Goal: Task Accomplishment & Management: Manage account settings

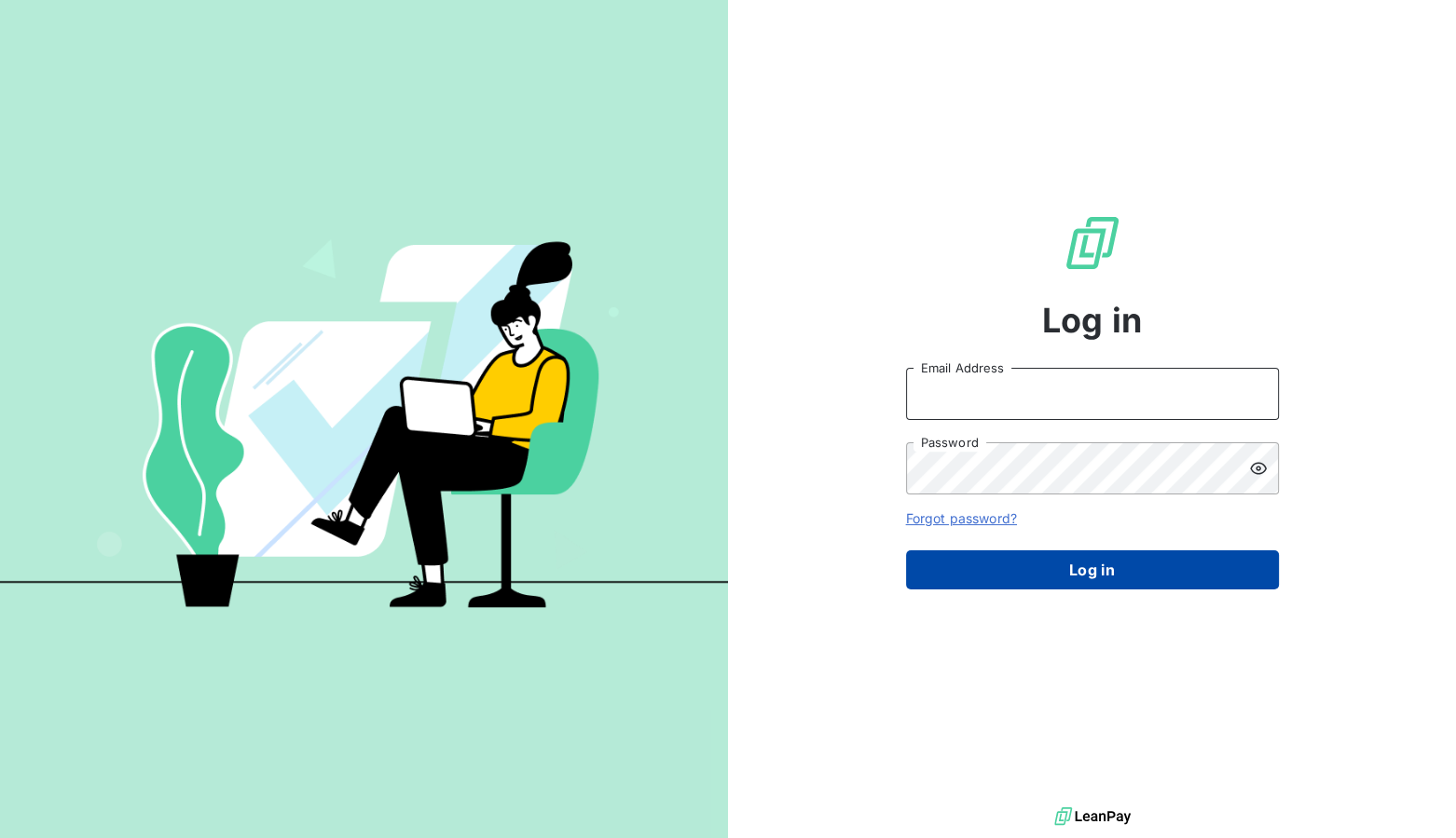
type input "[EMAIL_ADDRESS][DOMAIN_NAME]"
click at [1044, 553] on button "Log in" at bounding box center [1092, 569] width 373 height 39
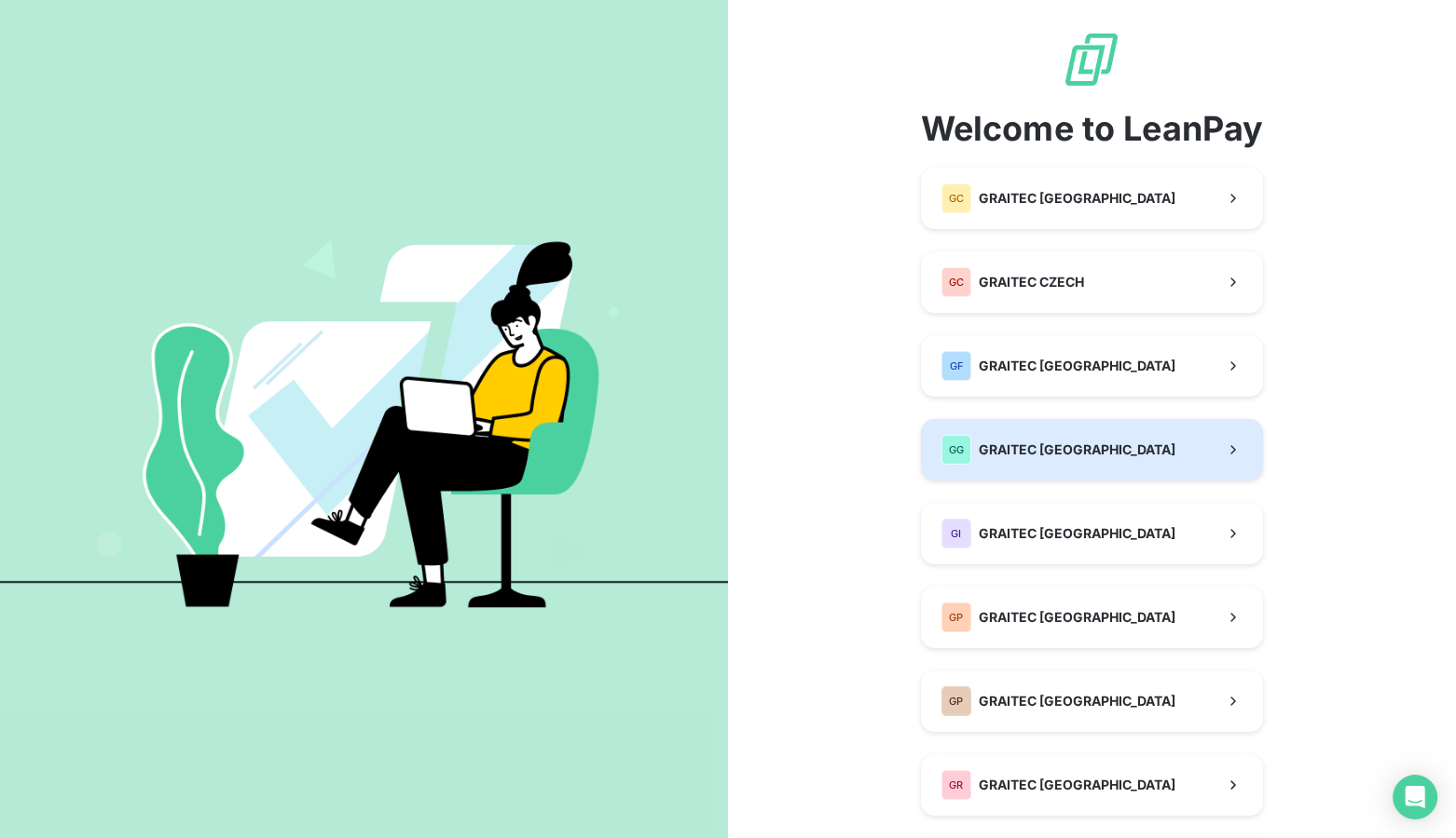
click at [1041, 455] on span "GRAITEC [GEOGRAPHIC_DATA]" at bounding box center [1077, 450] width 197 height 19
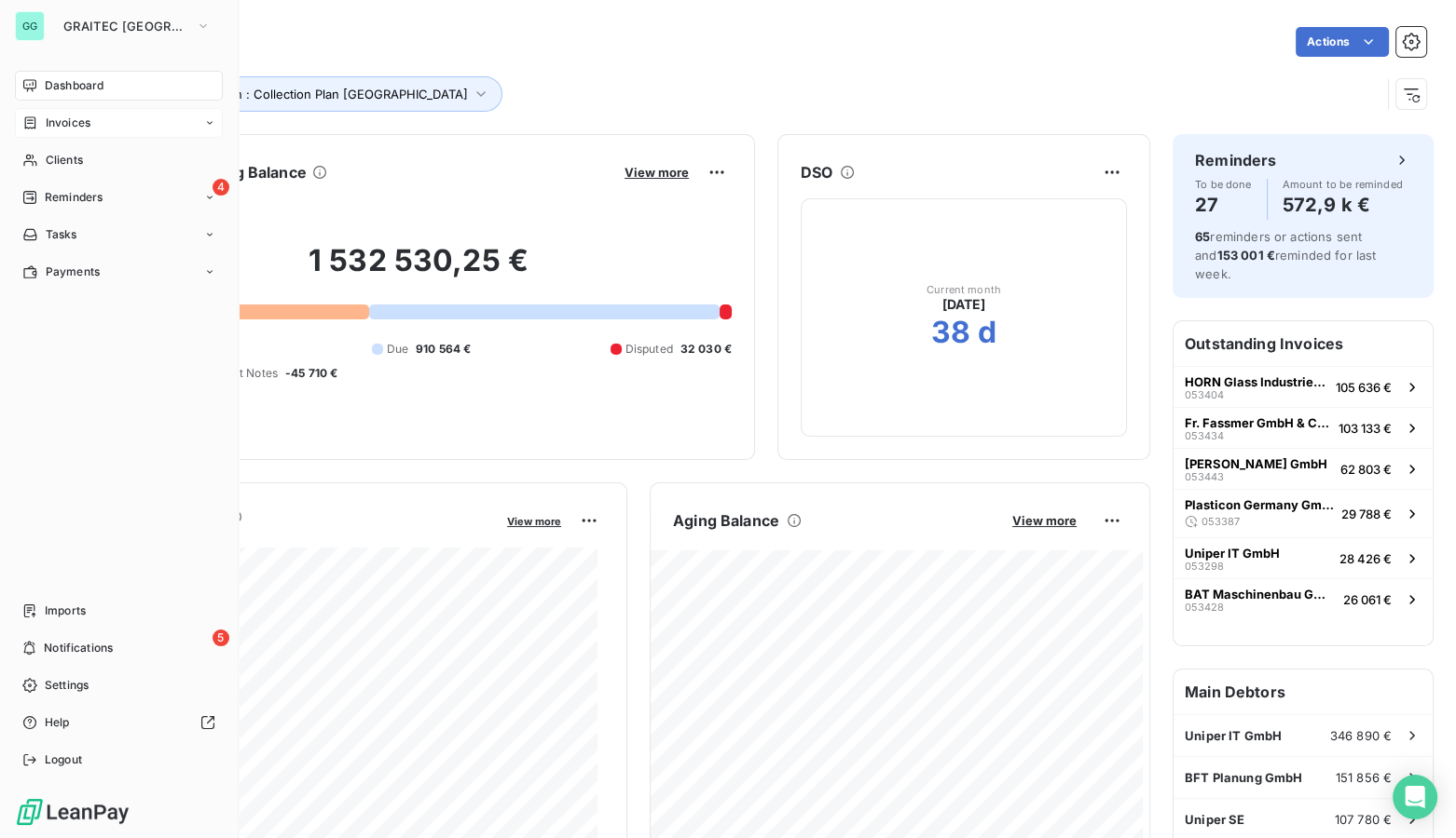
click at [68, 126] on span "Invoices" at bounding box center [67, 123] width 45 height 17
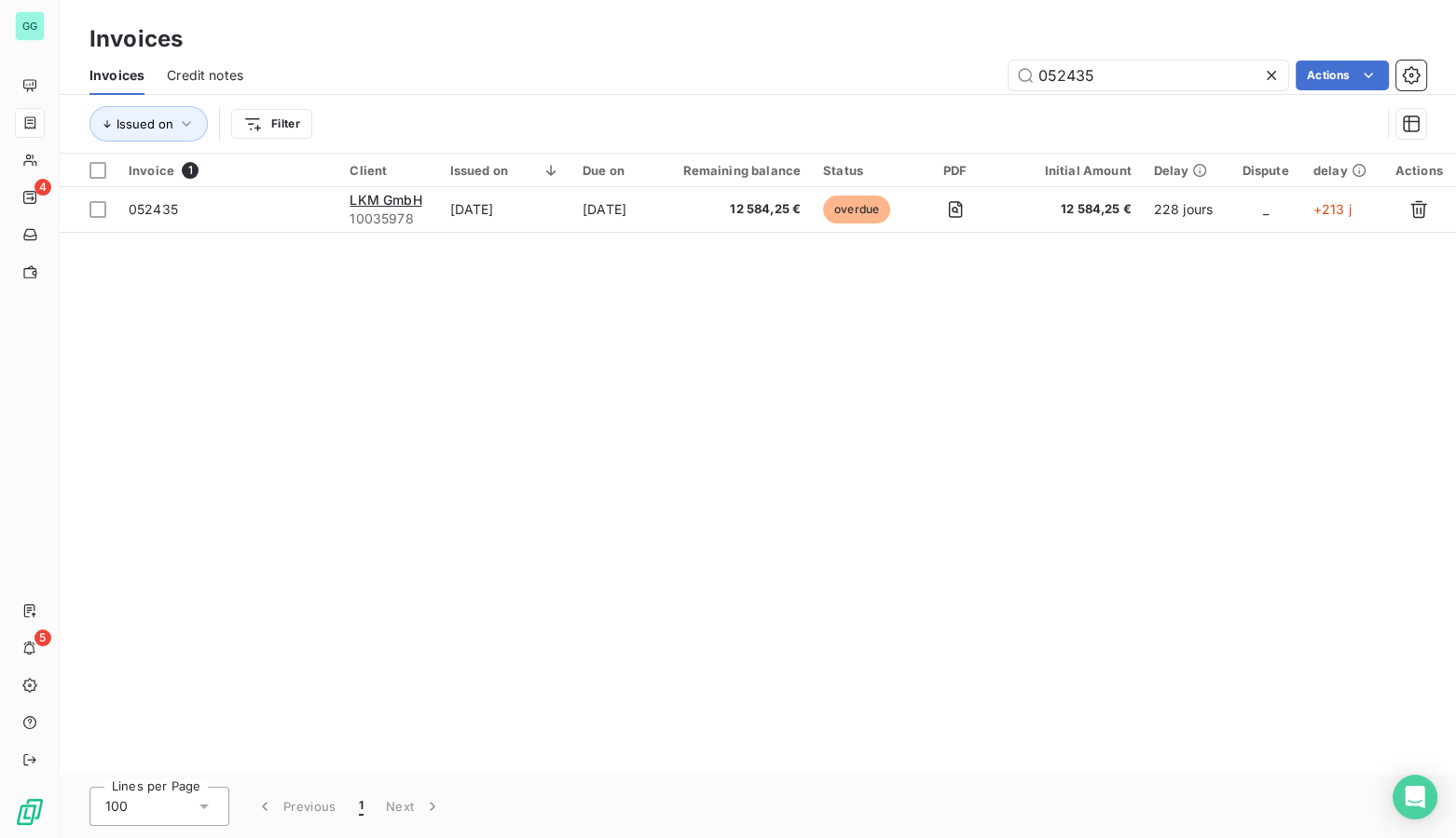
click at [751, 74] on div "052435 Actions" at bounding box center [845, 75] width 1160 height 29
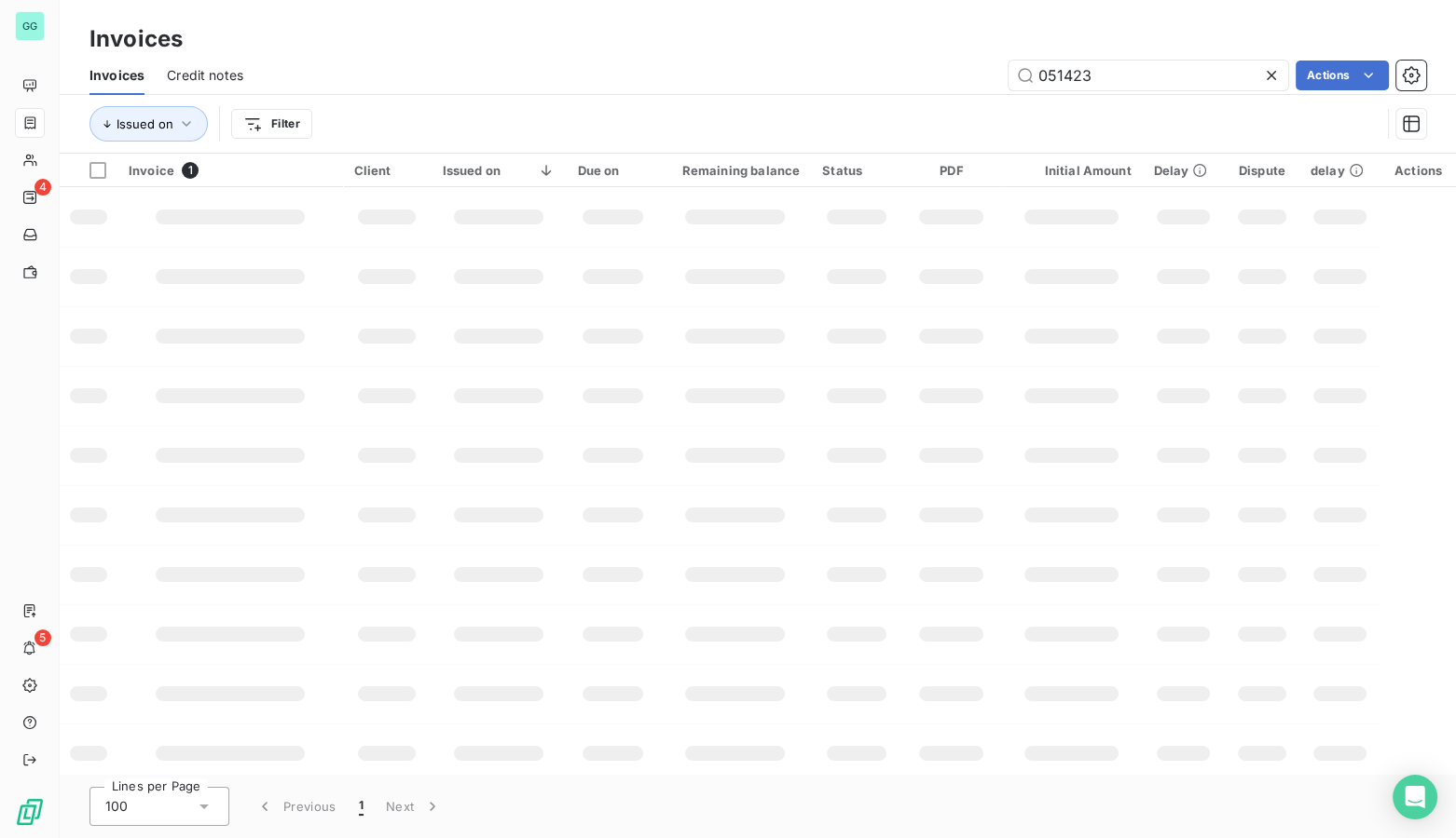
type input "051423"
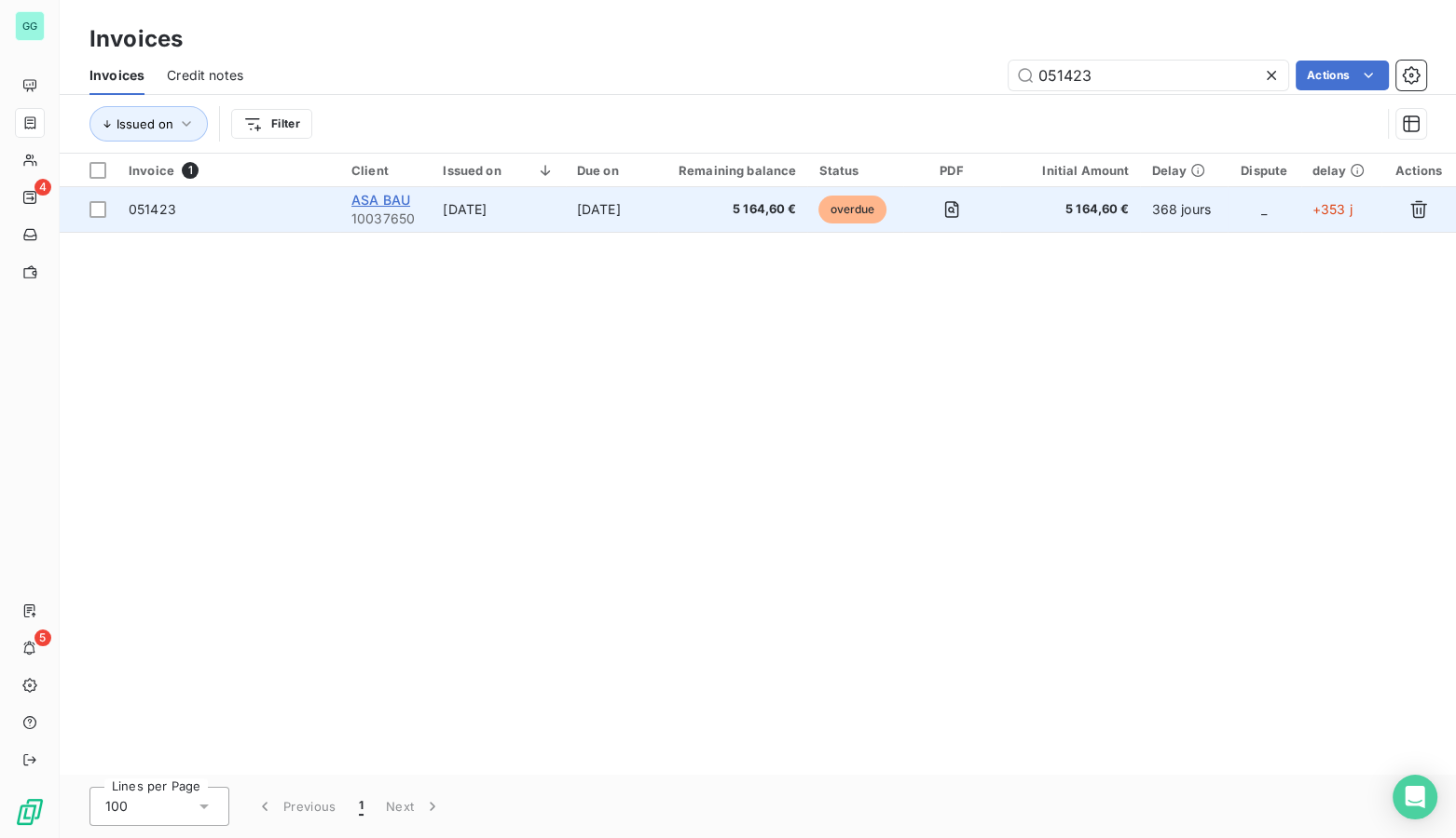
click at [381, 193] on span "ASA BAU" at bounding box center [381, 200] width 59 height 16
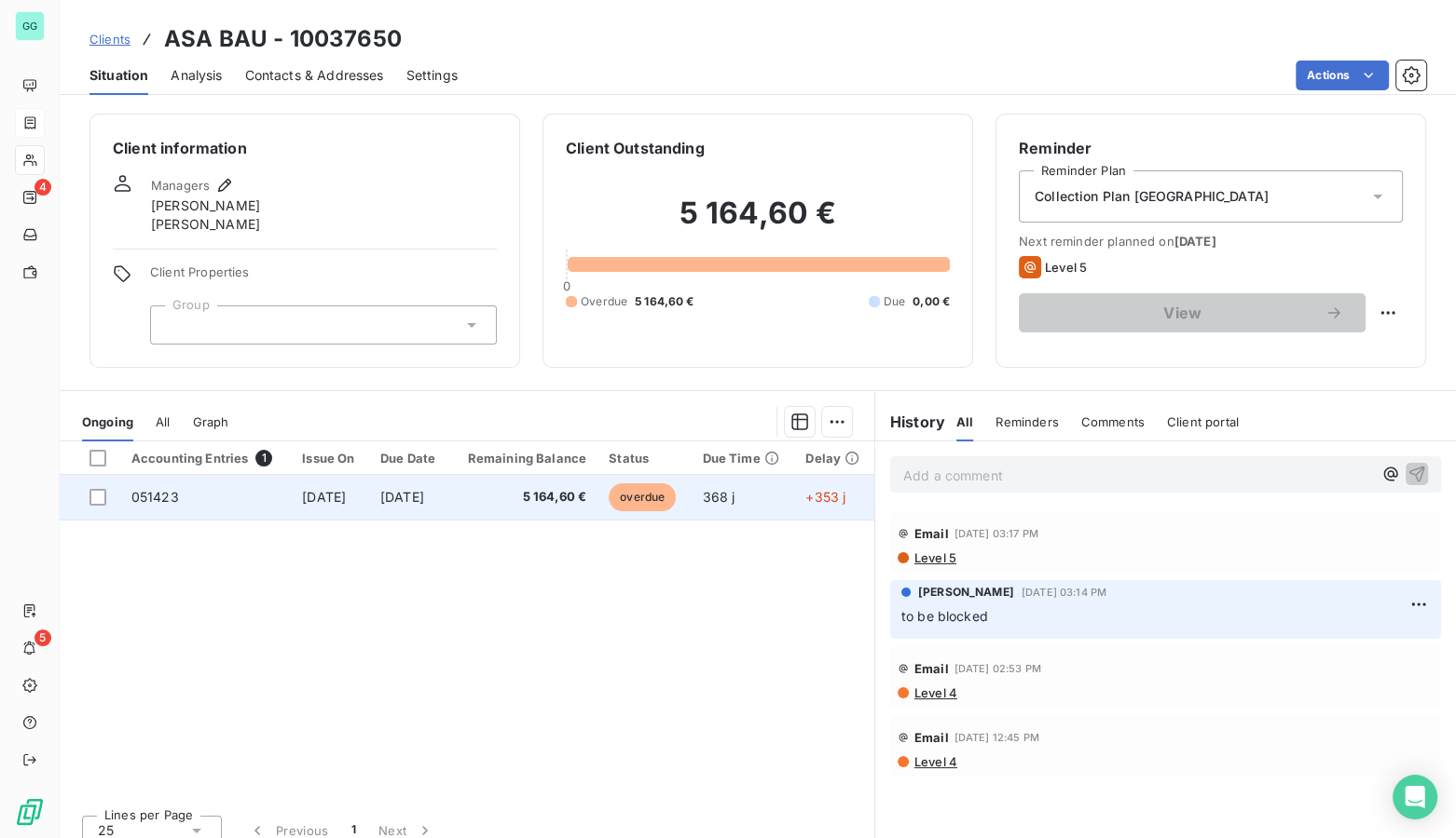
click at [819, 493] on td "+353 j" at bounding box center [834, 497] width 80 height 45
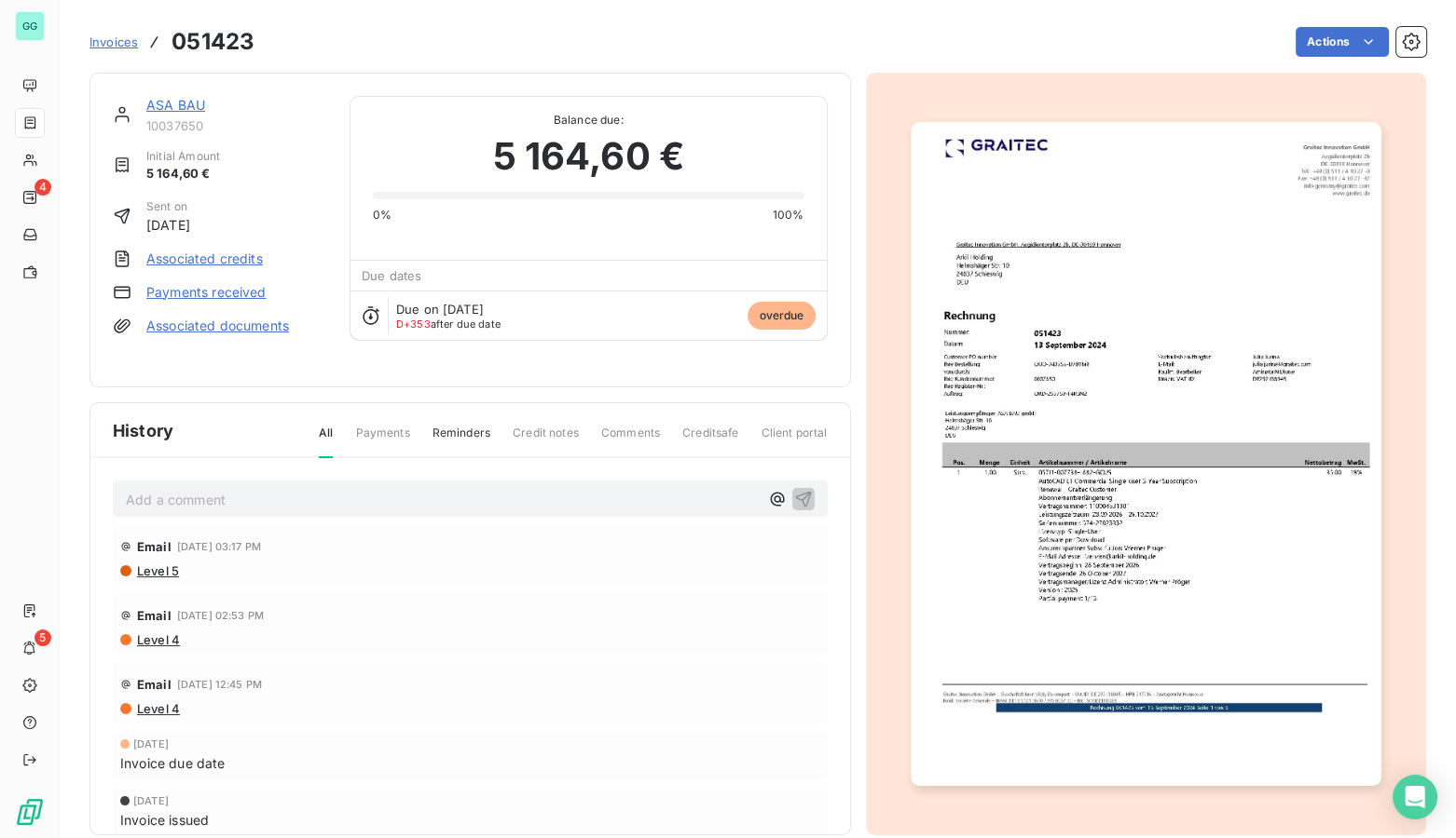
click at [297, 500] on p "Add a comment ﻿" at bounding box center [442, 499] width 633 height 24
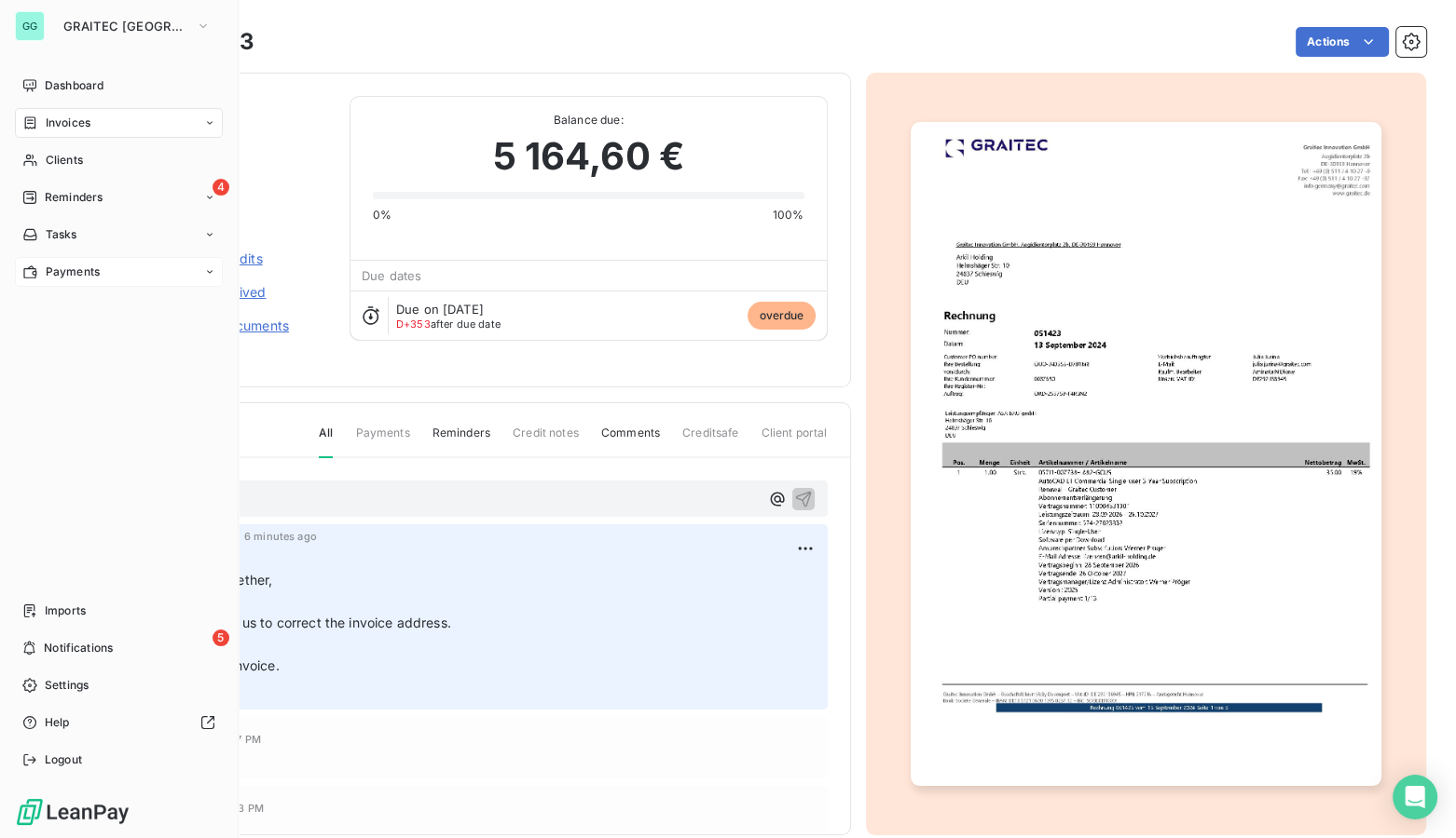
click at [47, 273] on span "Payments" at bounding box center [72, 272] width 54 height 17
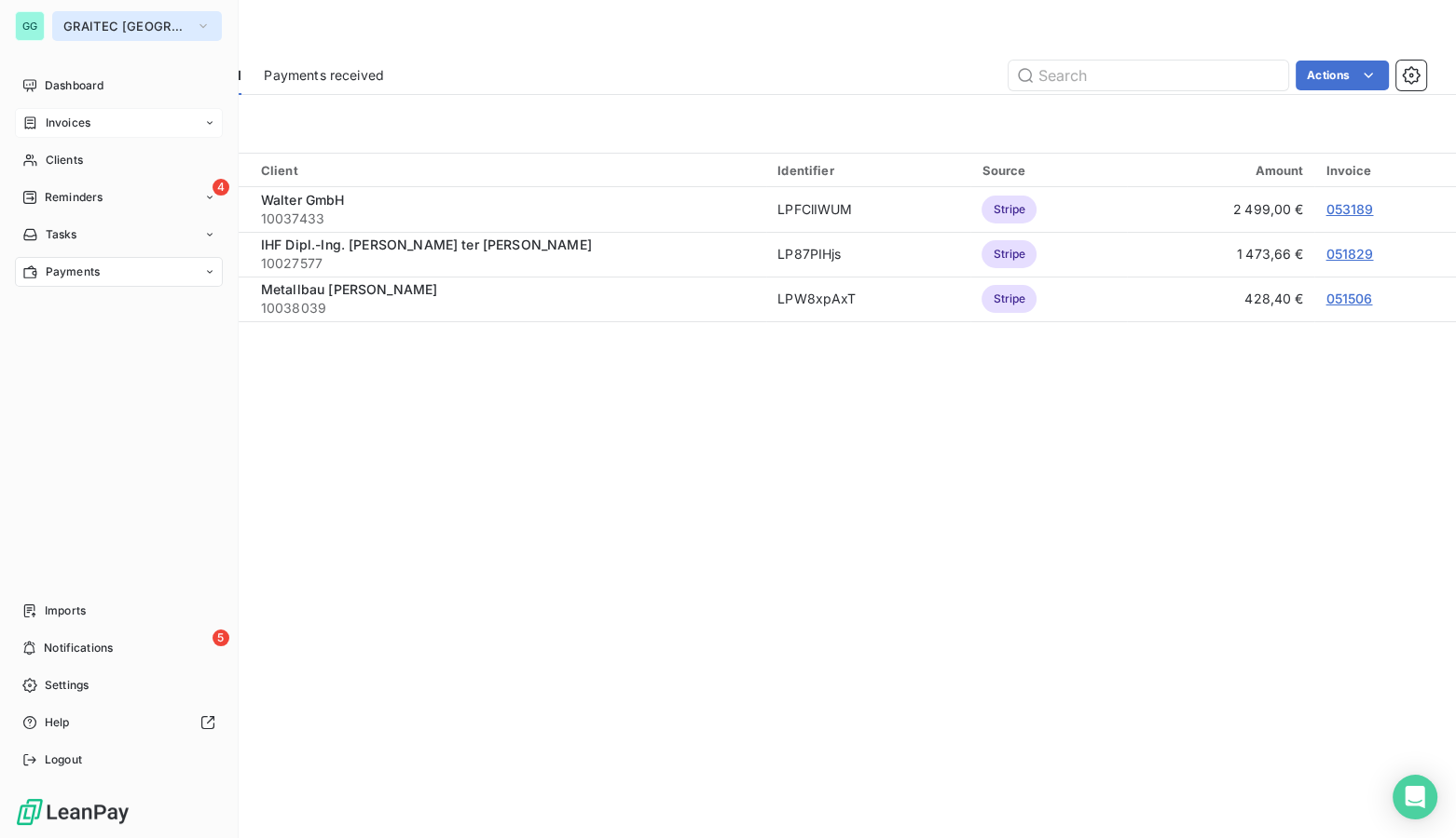
click at [75, 27] on span "GRAITEC [GEOGRAPHIC_DATA]" at bounding box center [126, 27] width 125 height 15
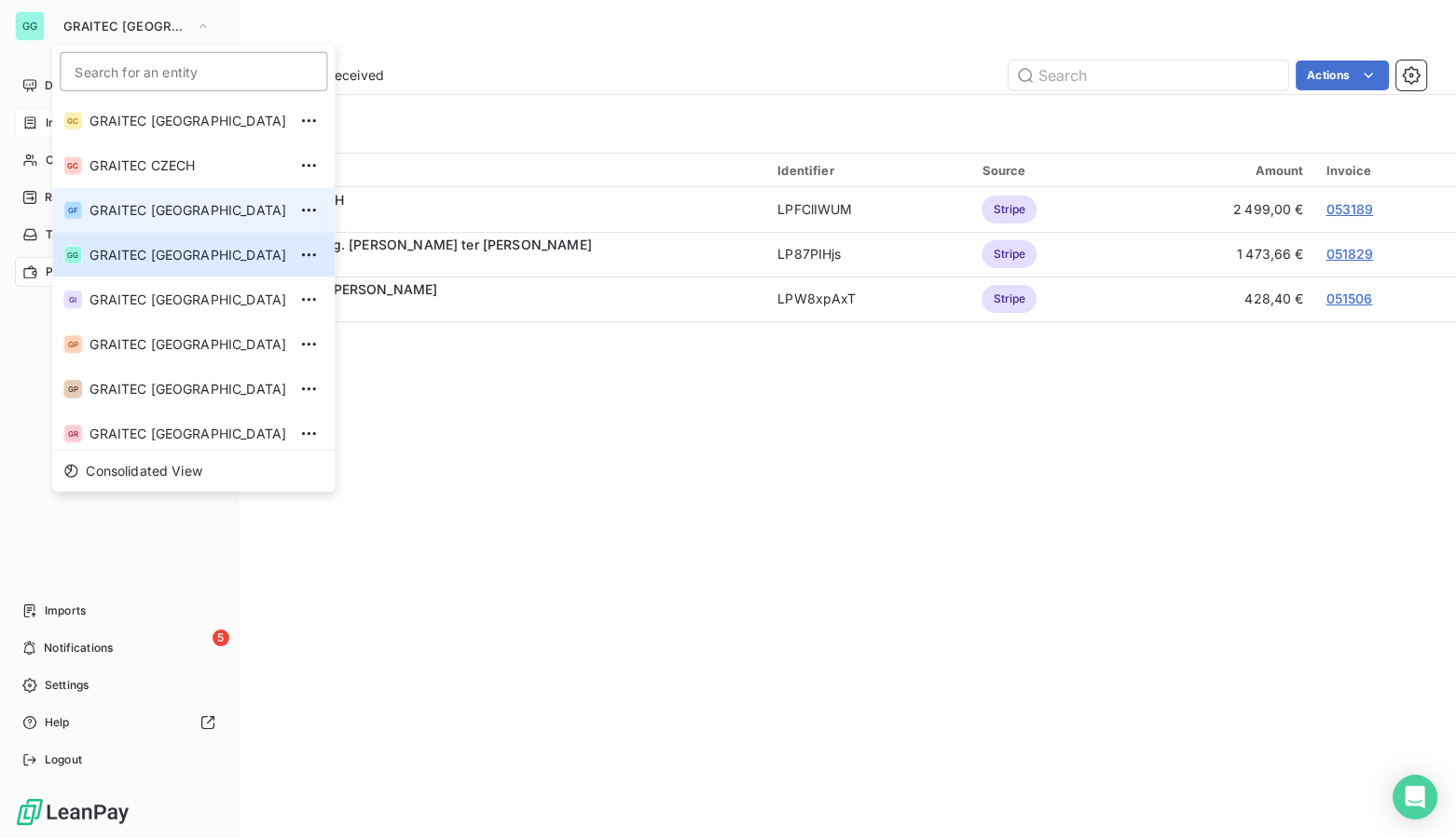
click at [83, 203] on li "GF GRAITEC [GEOGRAPHIC_DATA]" at bounding box center [193, 210] width 282 height 45
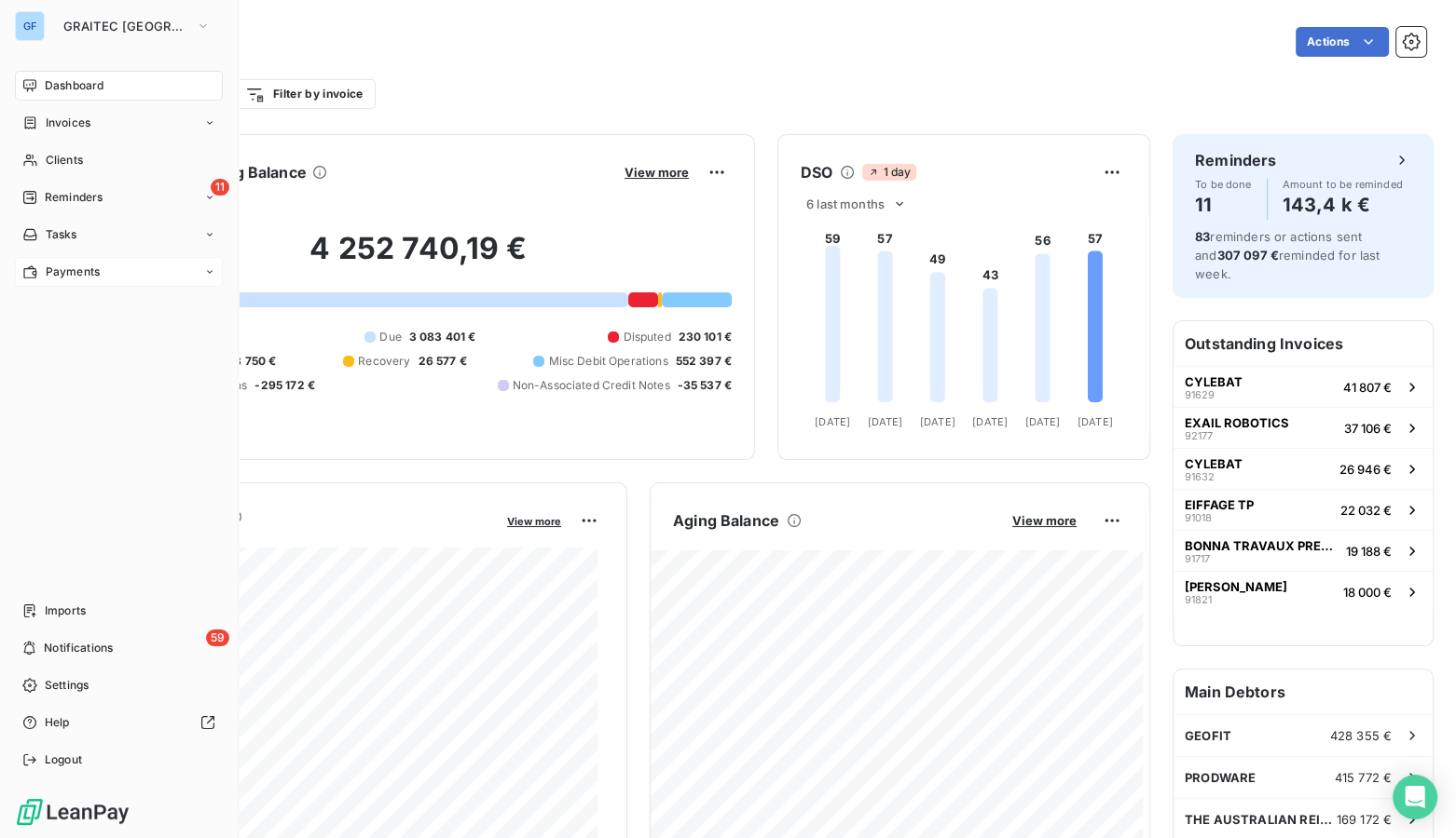
click at [80, 267] on span "Payments" at bounding box center [72, 272] width 54 height 17
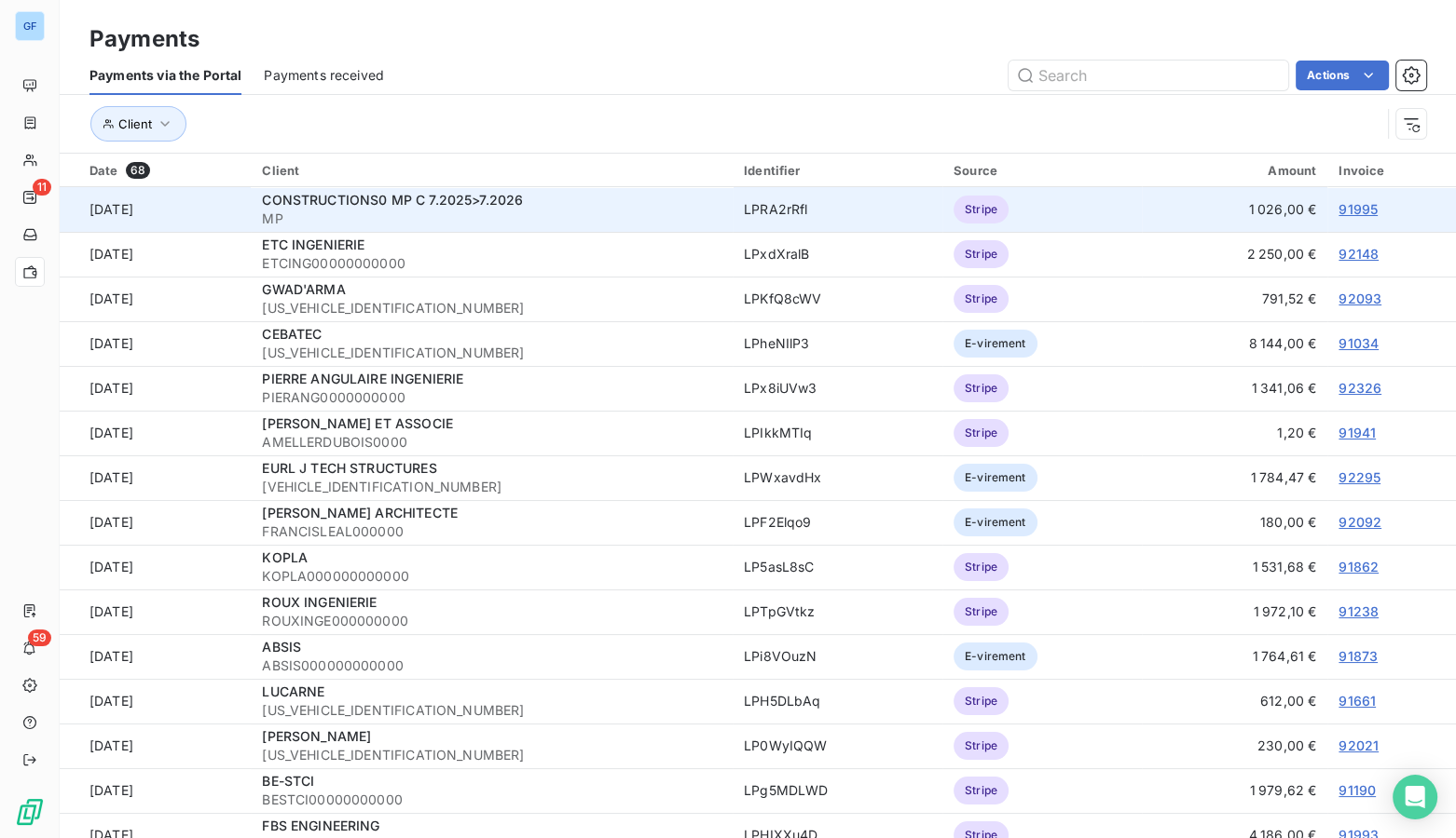
click at [1352, 209] on link "91995" at bounding box center [1357, 208] width 39 height 16
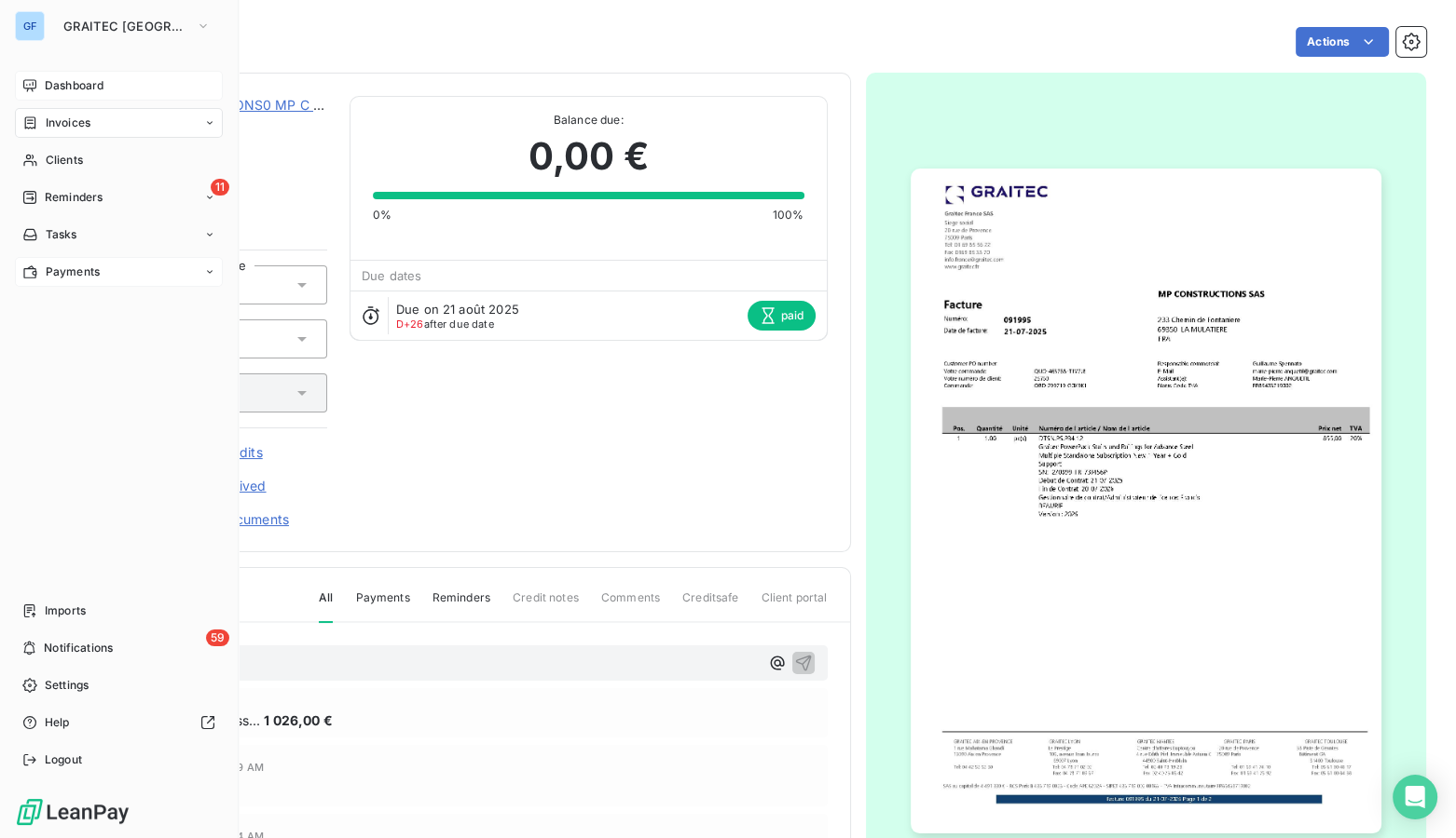
click at [86, 84] on span "Dashboard" at bounding box center [74, 86] width 59 height 17
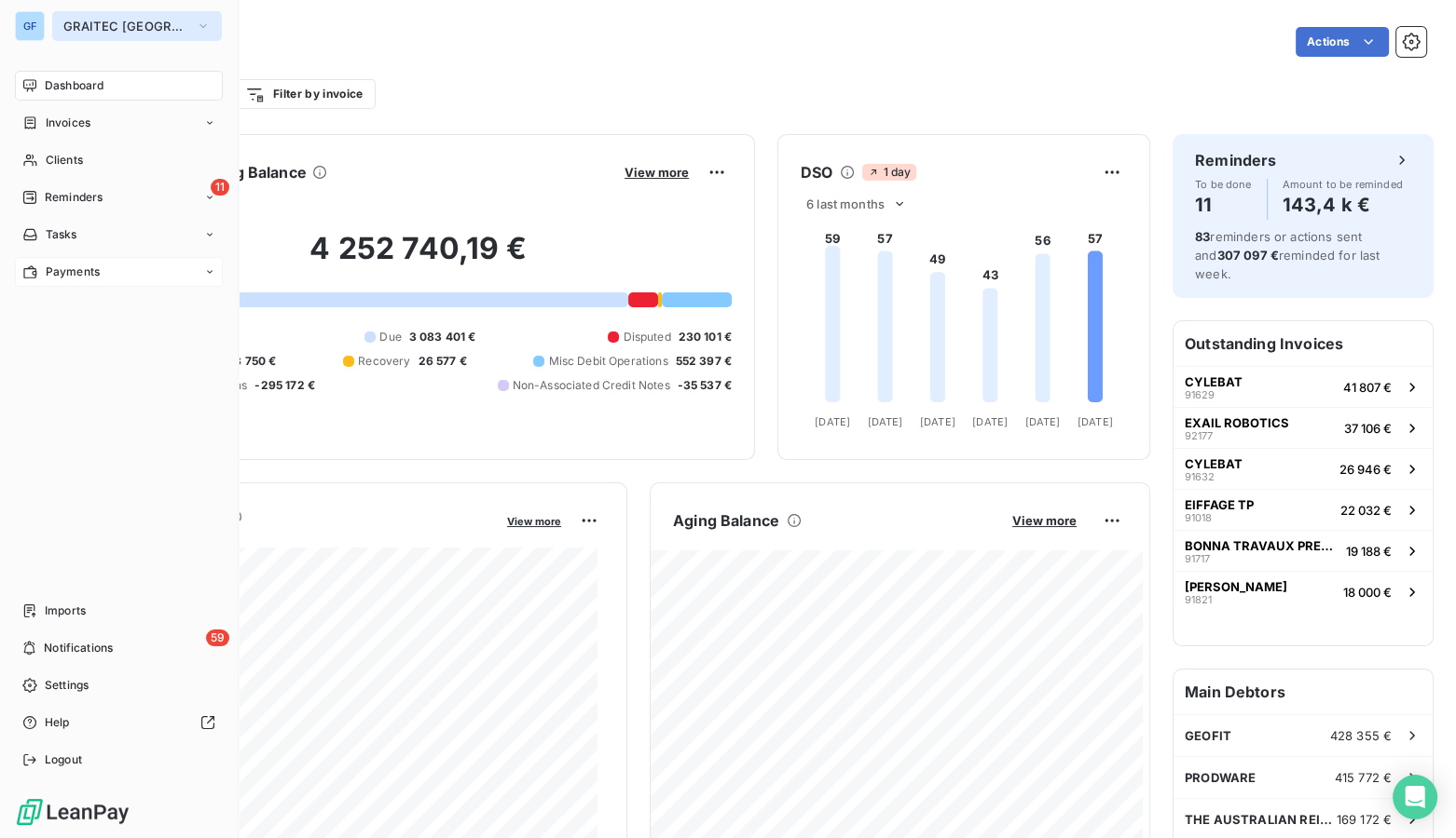
click at [105, 29] on span "GRAITEC [GEOGRAPHIC_DATA]" at bounding box center [126, 27] width 125 height 15
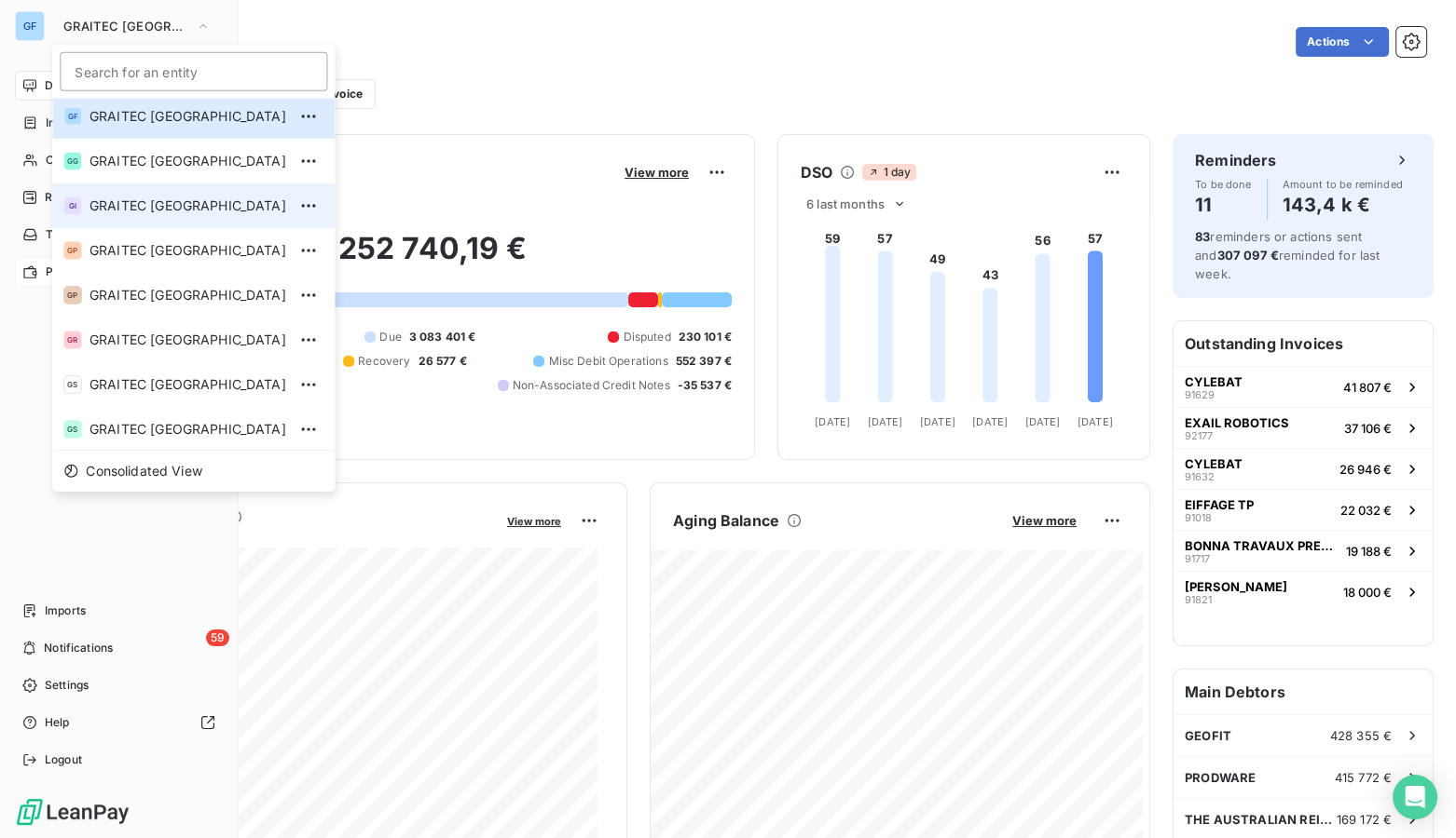
scroll to position [185, 0]
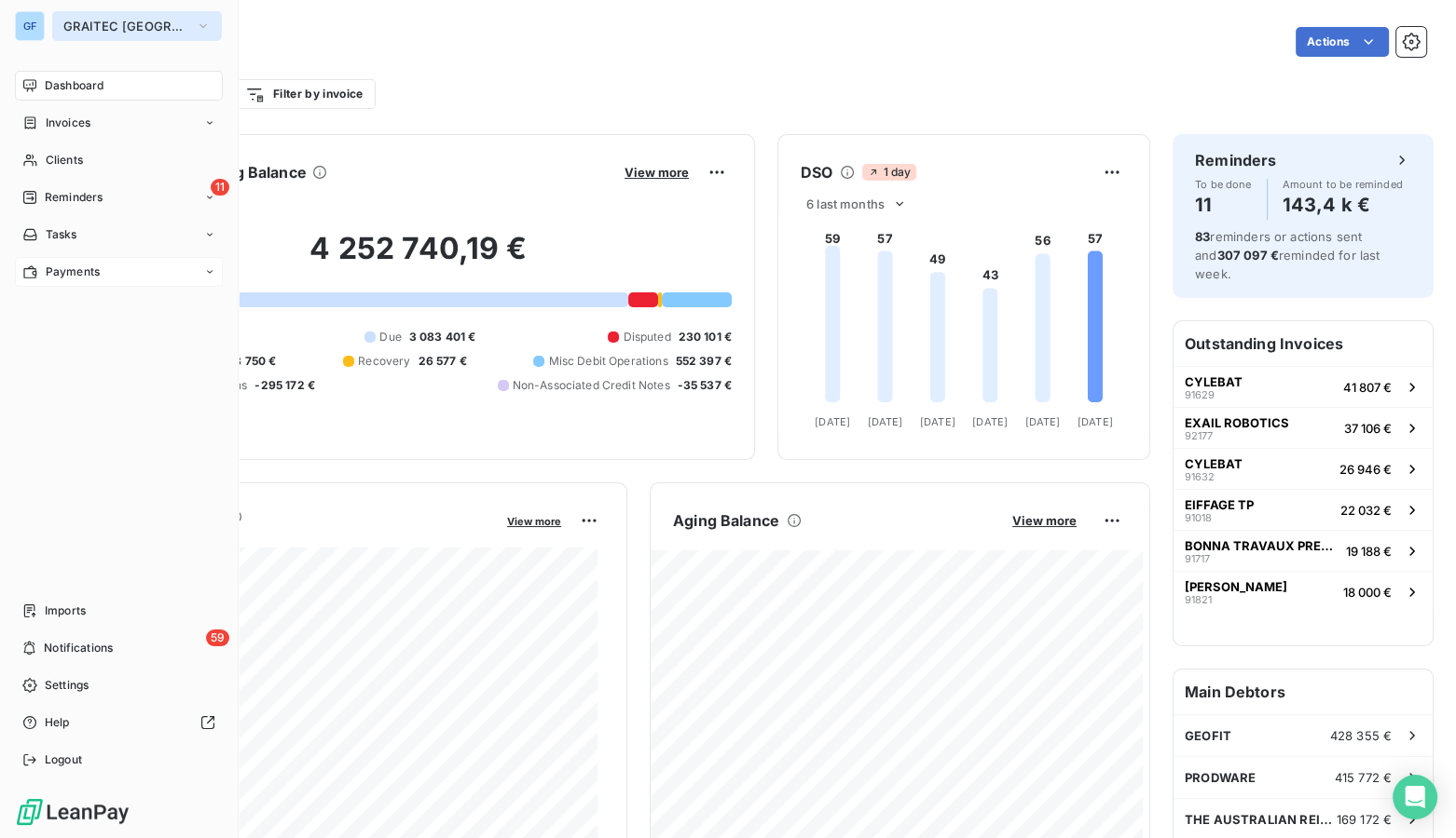
click at [84, 29] on span "GRAITEC [GEOGRAPHIC_DATA]" at bounding box center [126, 27] width 125 height 15
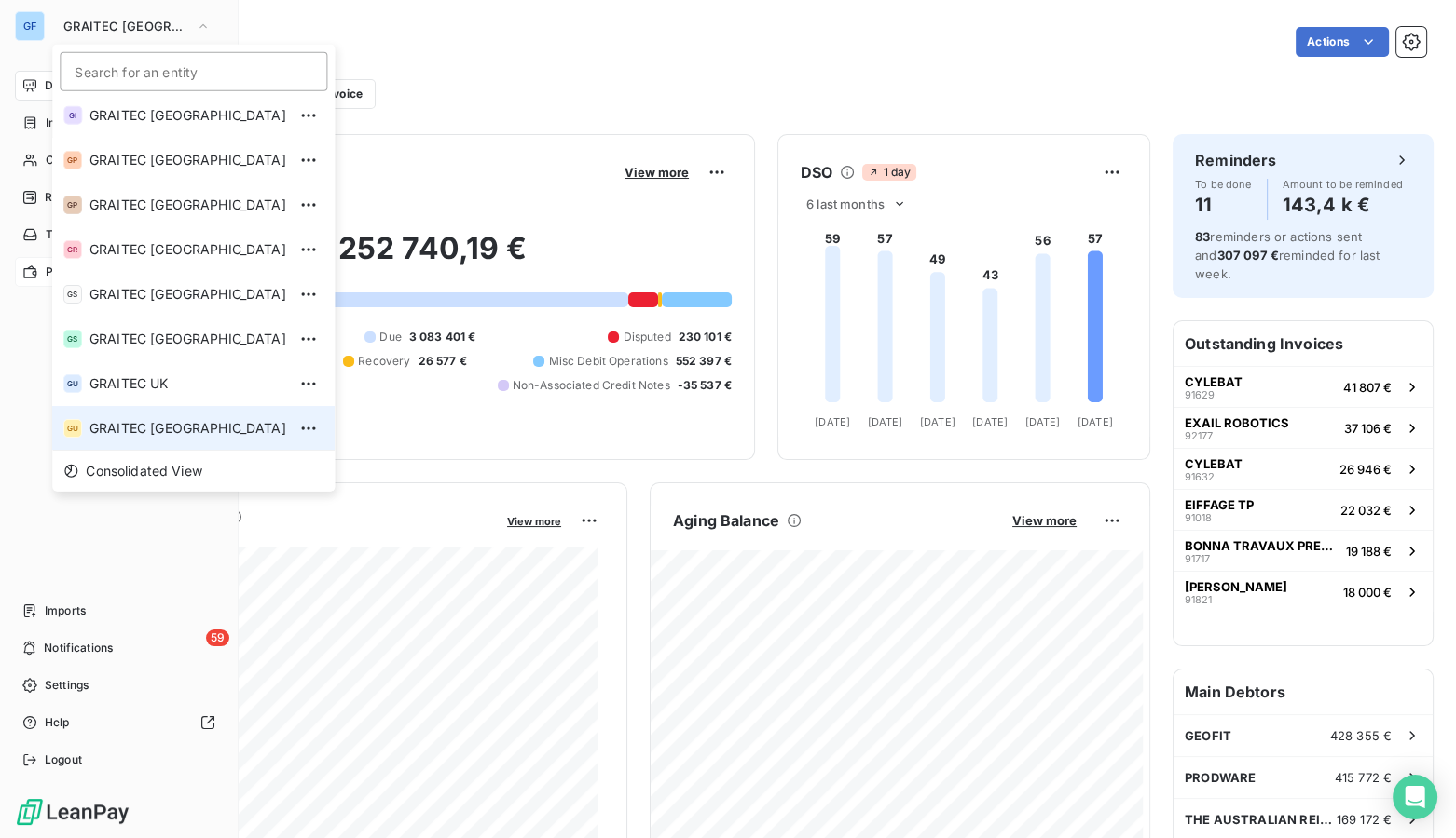
click at [140, 434] on span "GRAITEC [GEOGRAPHIC_DATA]" at bounding box center [188, 429] width 197 height 19
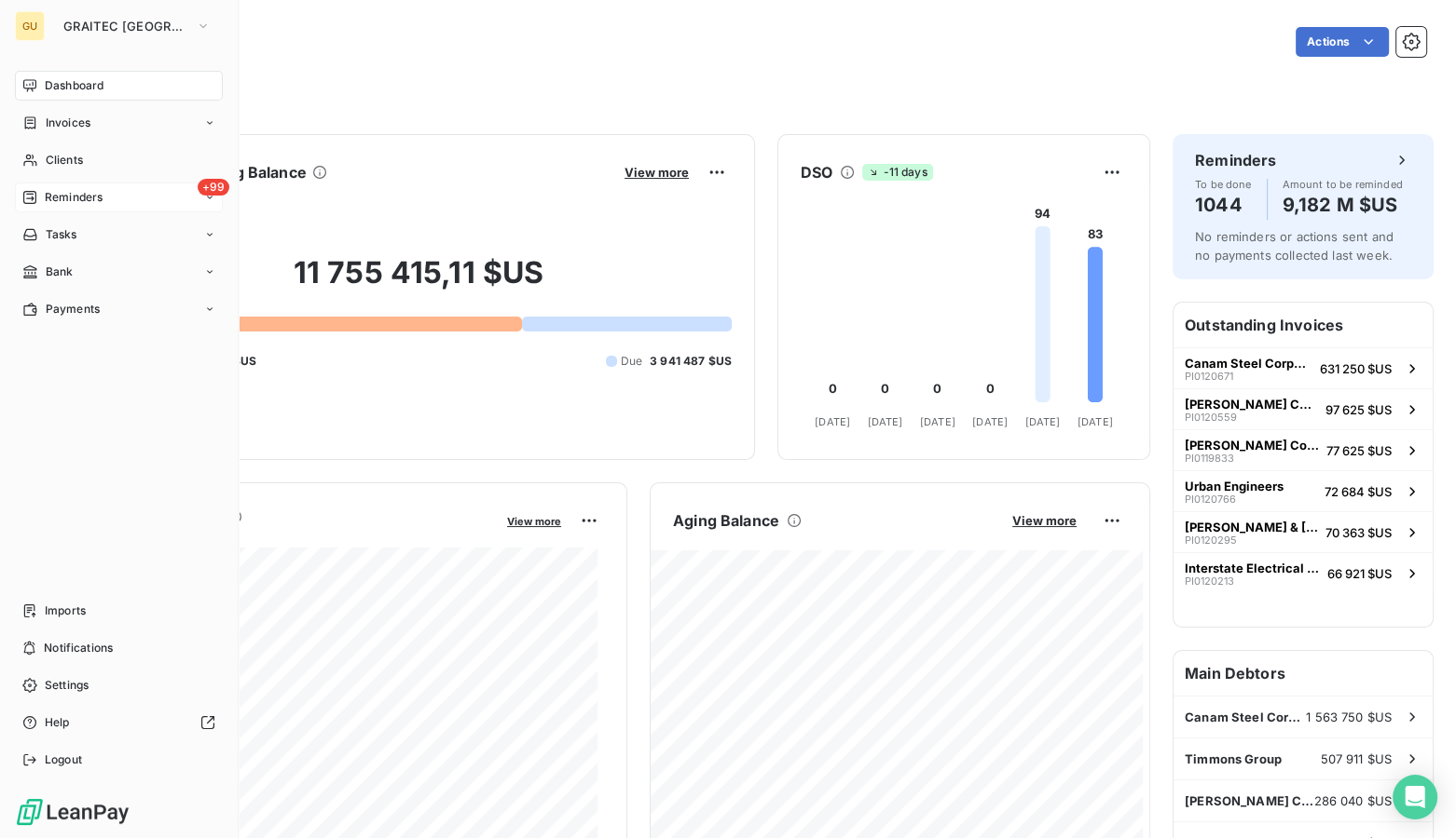
click at [58, 202] on span "Reminders" at bounding box center [73, 198] width 58 height 17
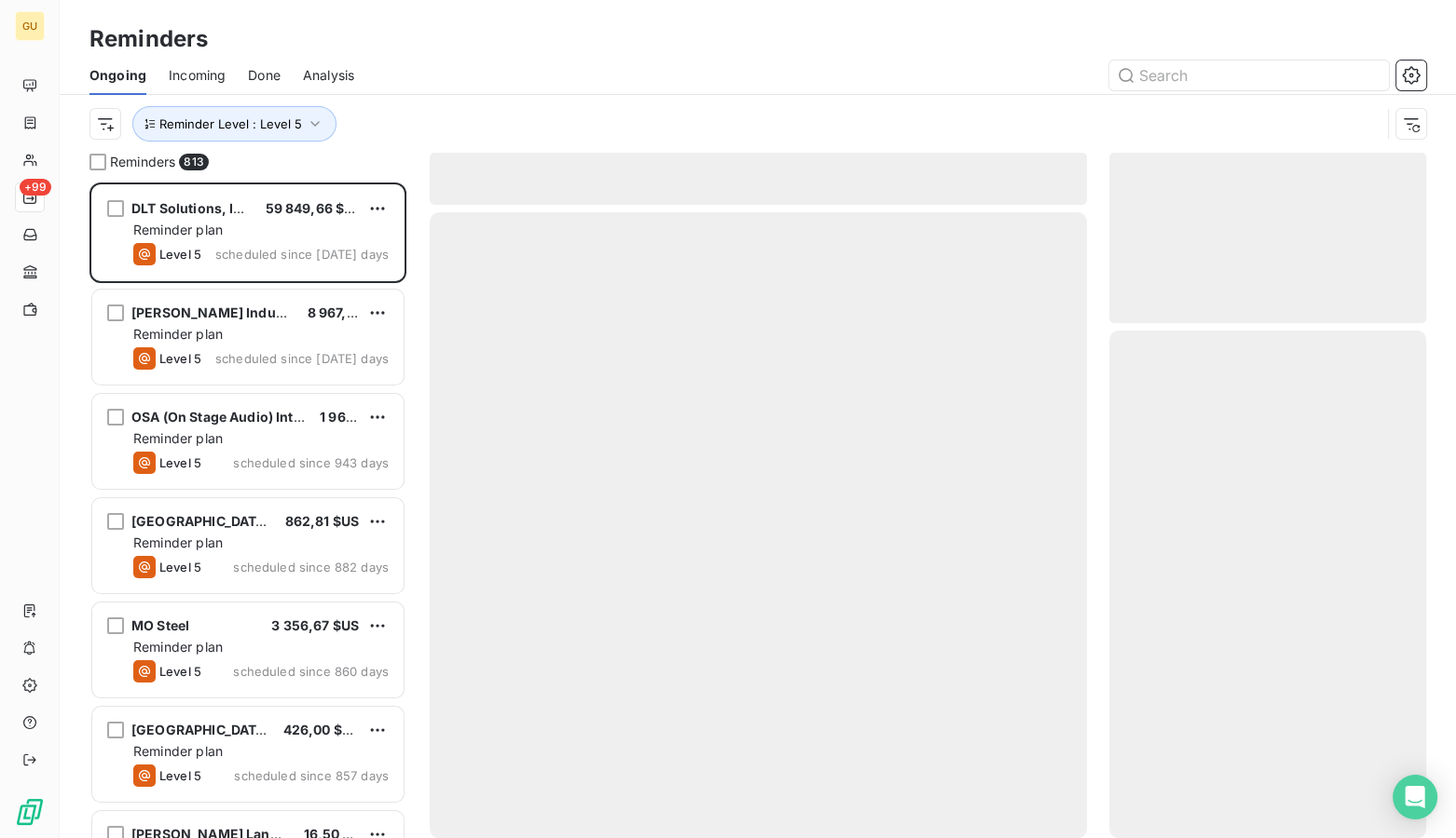
scroll to position [643, 304]
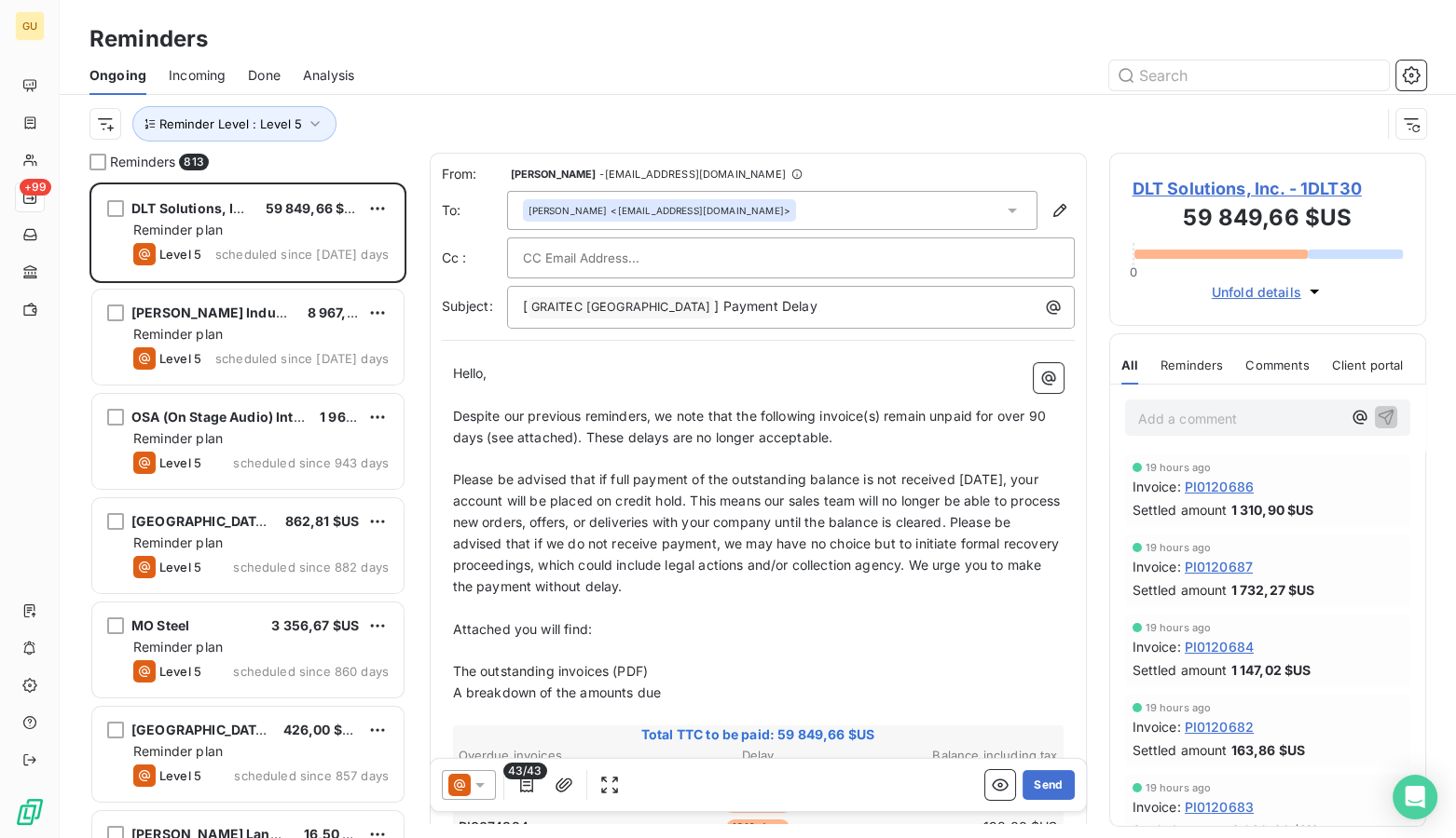
click at [243, 82] on div "Ongoing Incoming Done Analysis" at bounding box center [758, 75] width 1396 height 39
click at [270, 73] on span "Done" at bounding box center [264, 76] width 32 height 19
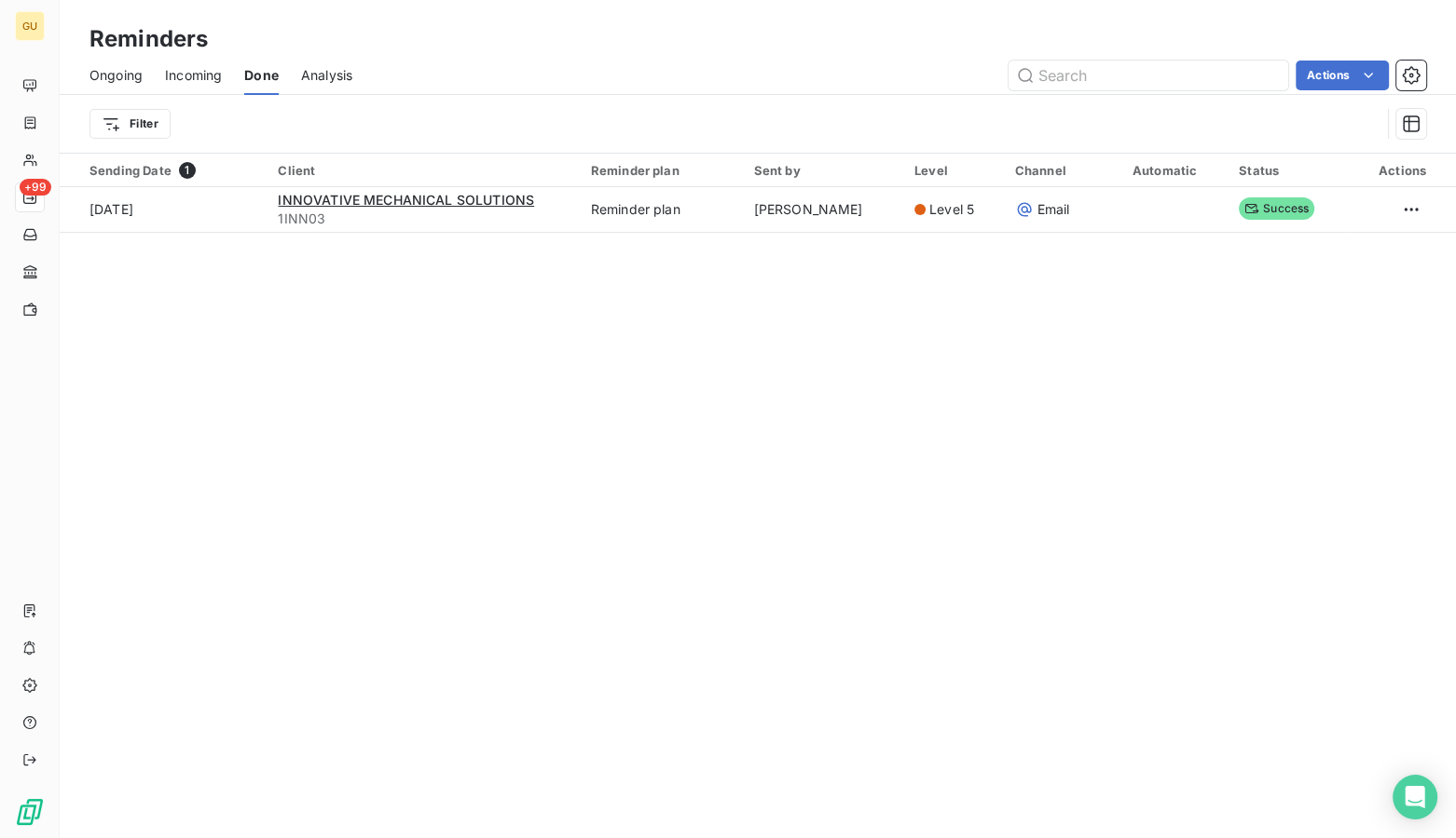
click at [177, 75] on span "Incoming" at bounding box center [193, 76] width 57 height 19
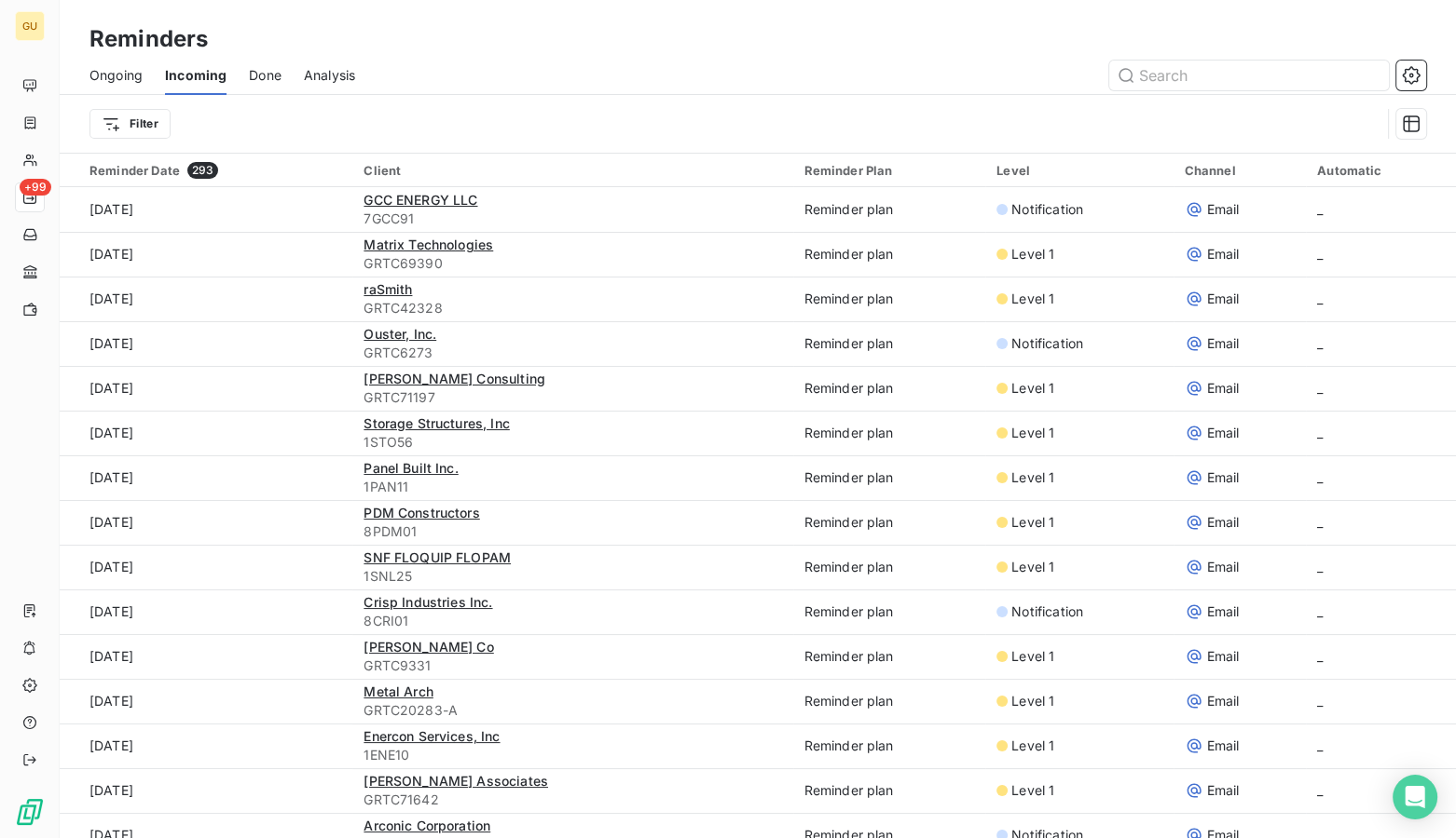
click at [96, 77] on span "Ongoing" at bounding box center [116, 76] width 53 height 19
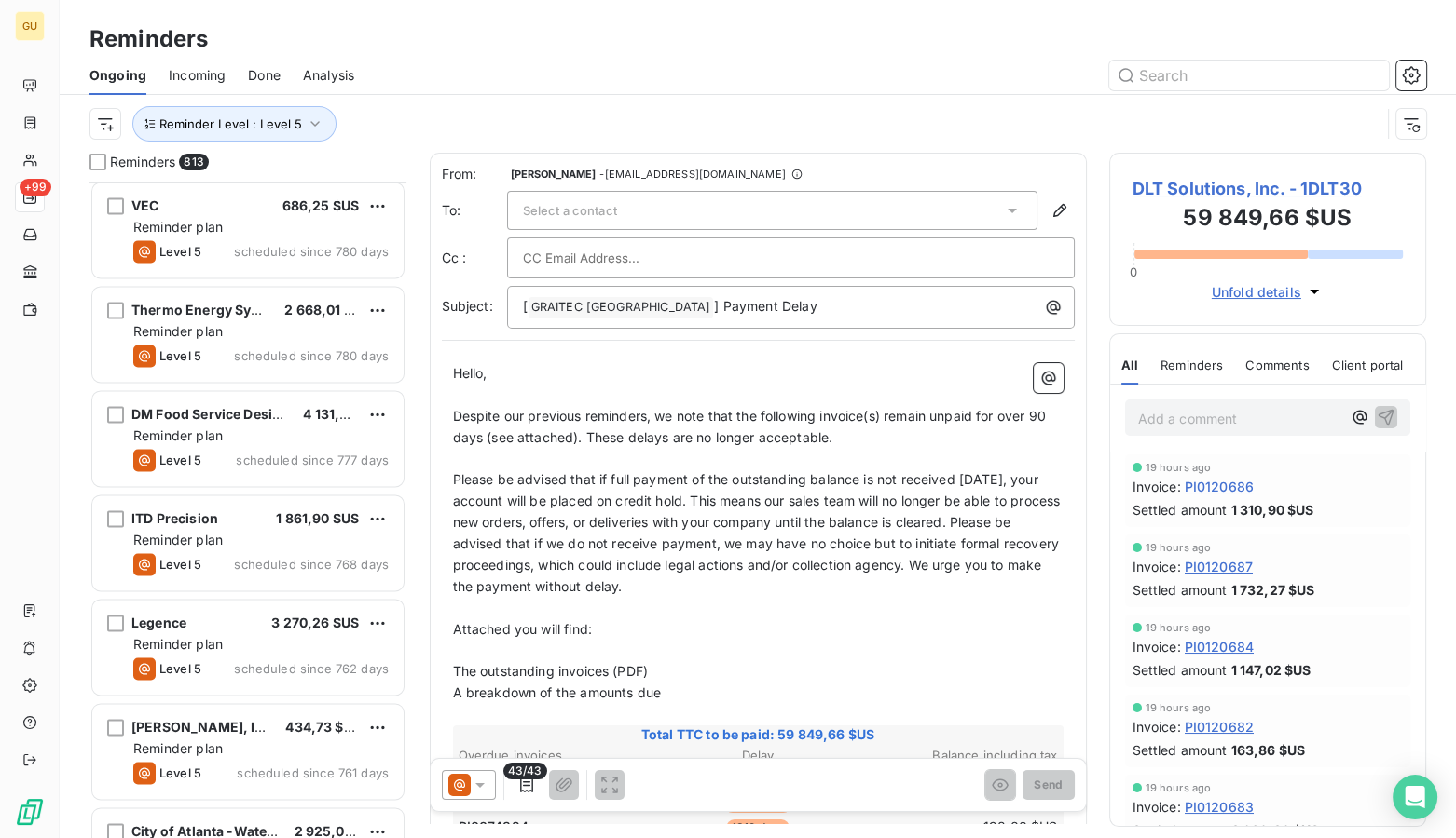
scroll to position [3811, 0]
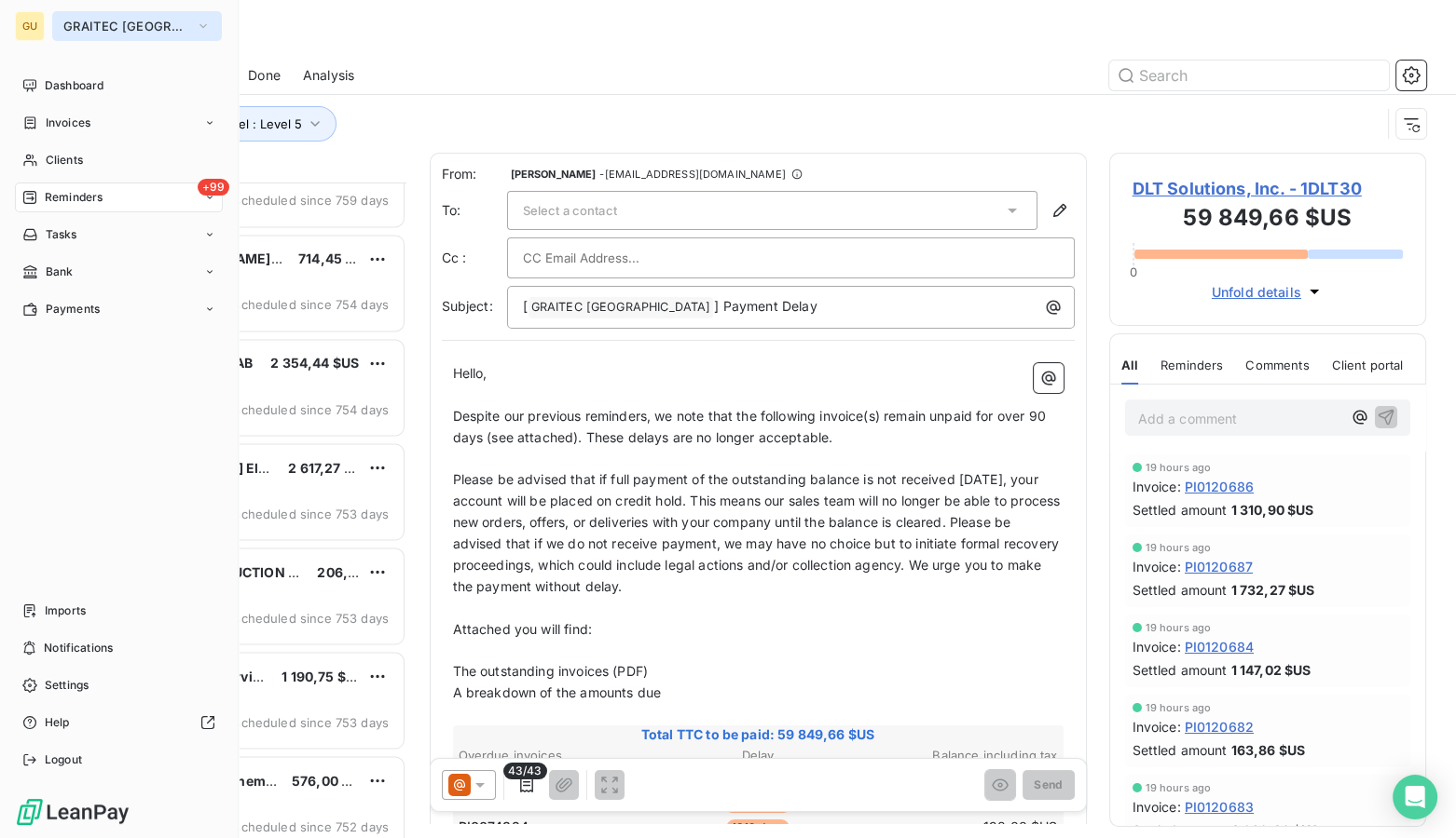
click at [70, 27] on span "GRAITEC [GEOGRAPHIC_DATA]" at bounding box center [126, 27] width 125 height 15
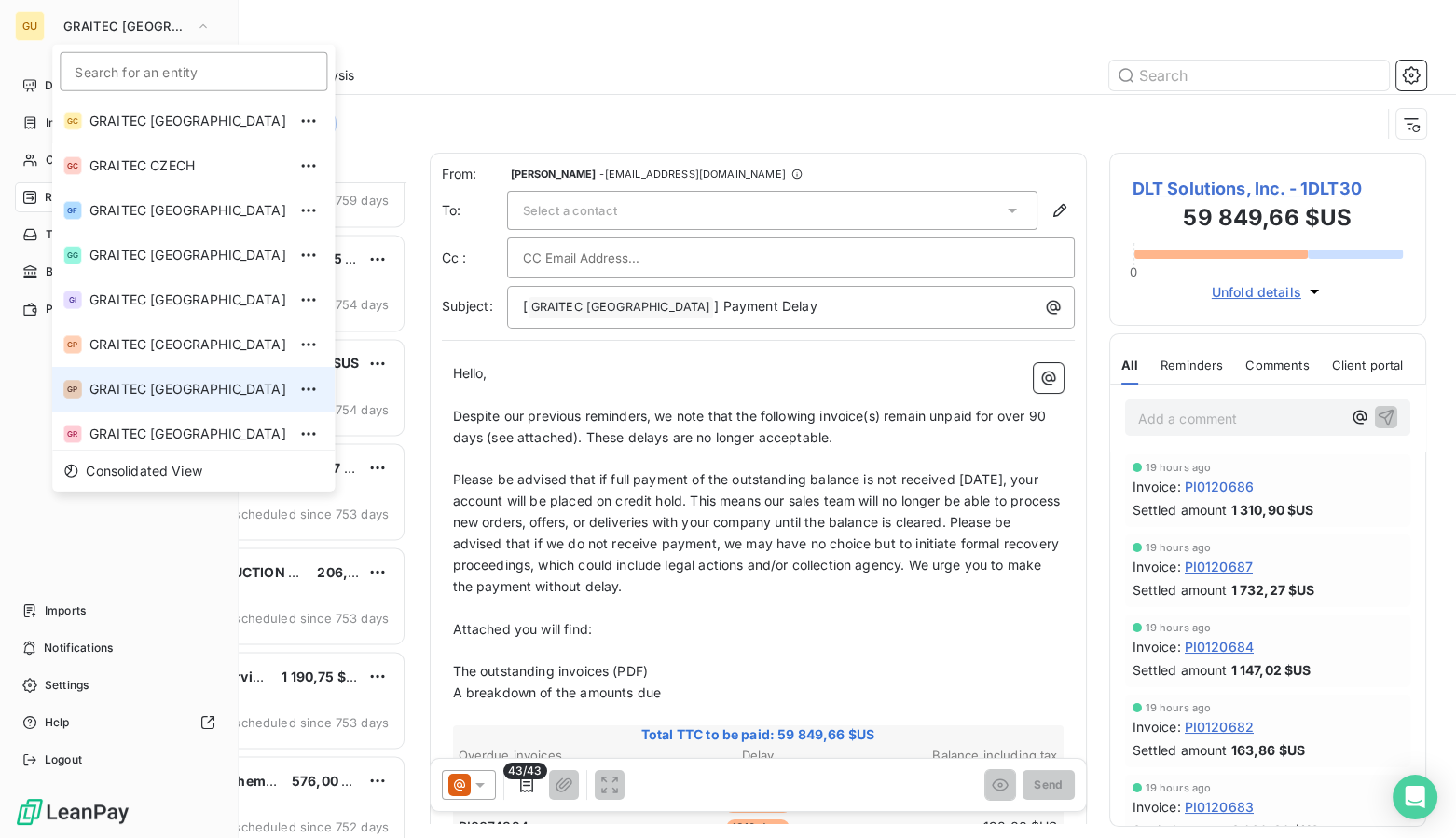
scroll to position [185, 0]
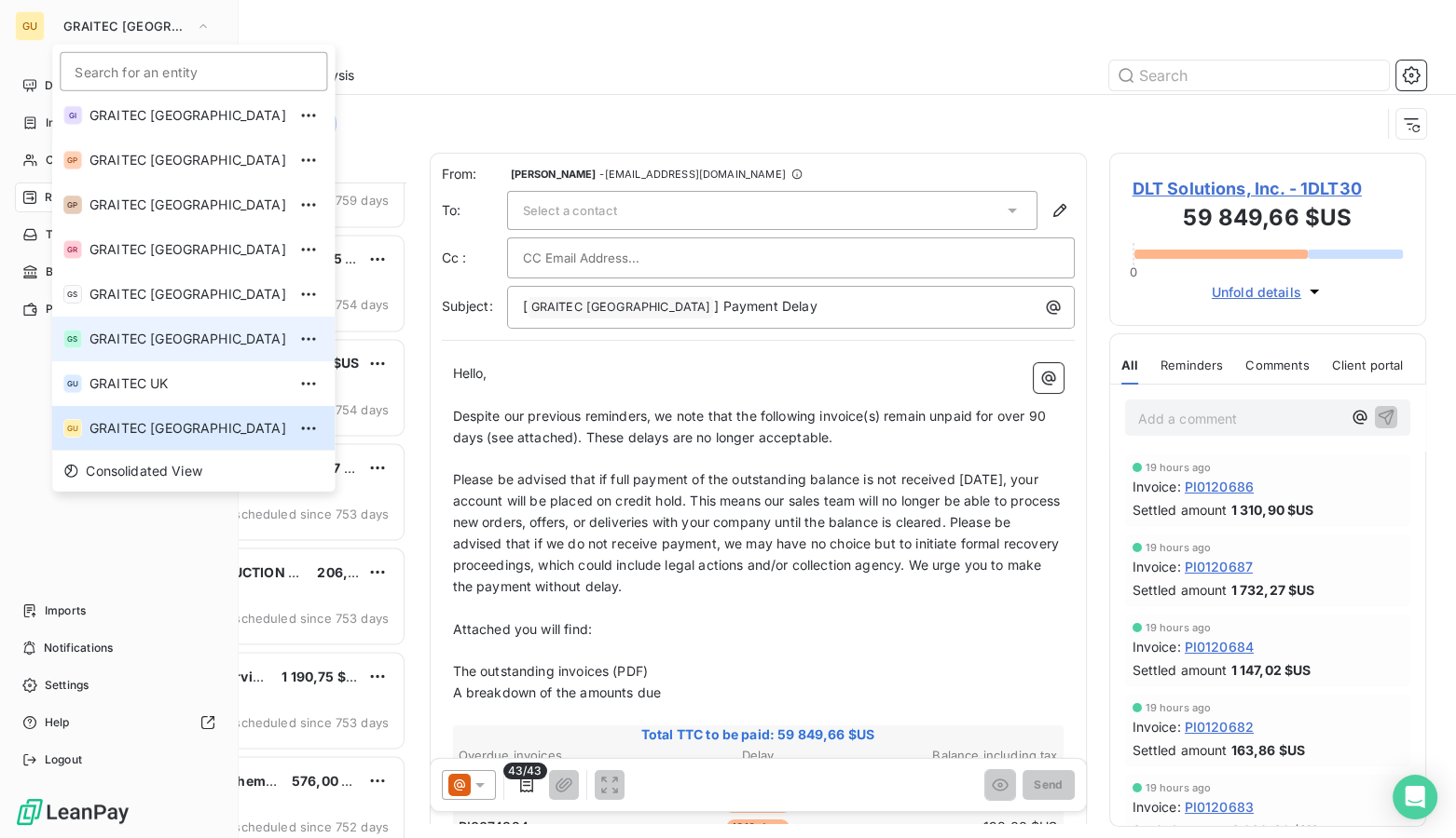
click at [137, 330] on span "GRAITEC [GEOGRAPHIC_DATA]" at bounding box center [188, 339] width 197 height 19
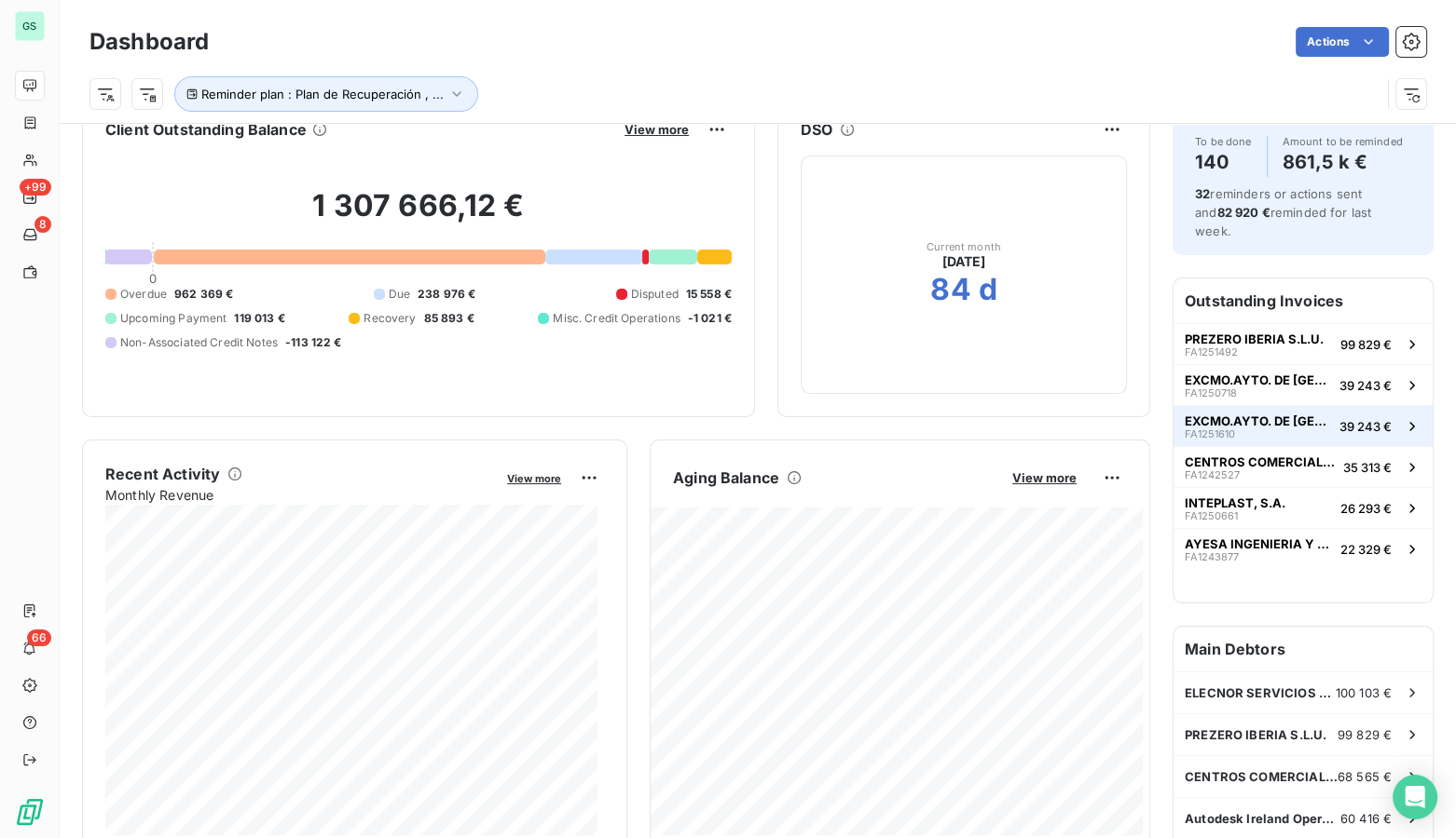
scroll to position [85, 0]
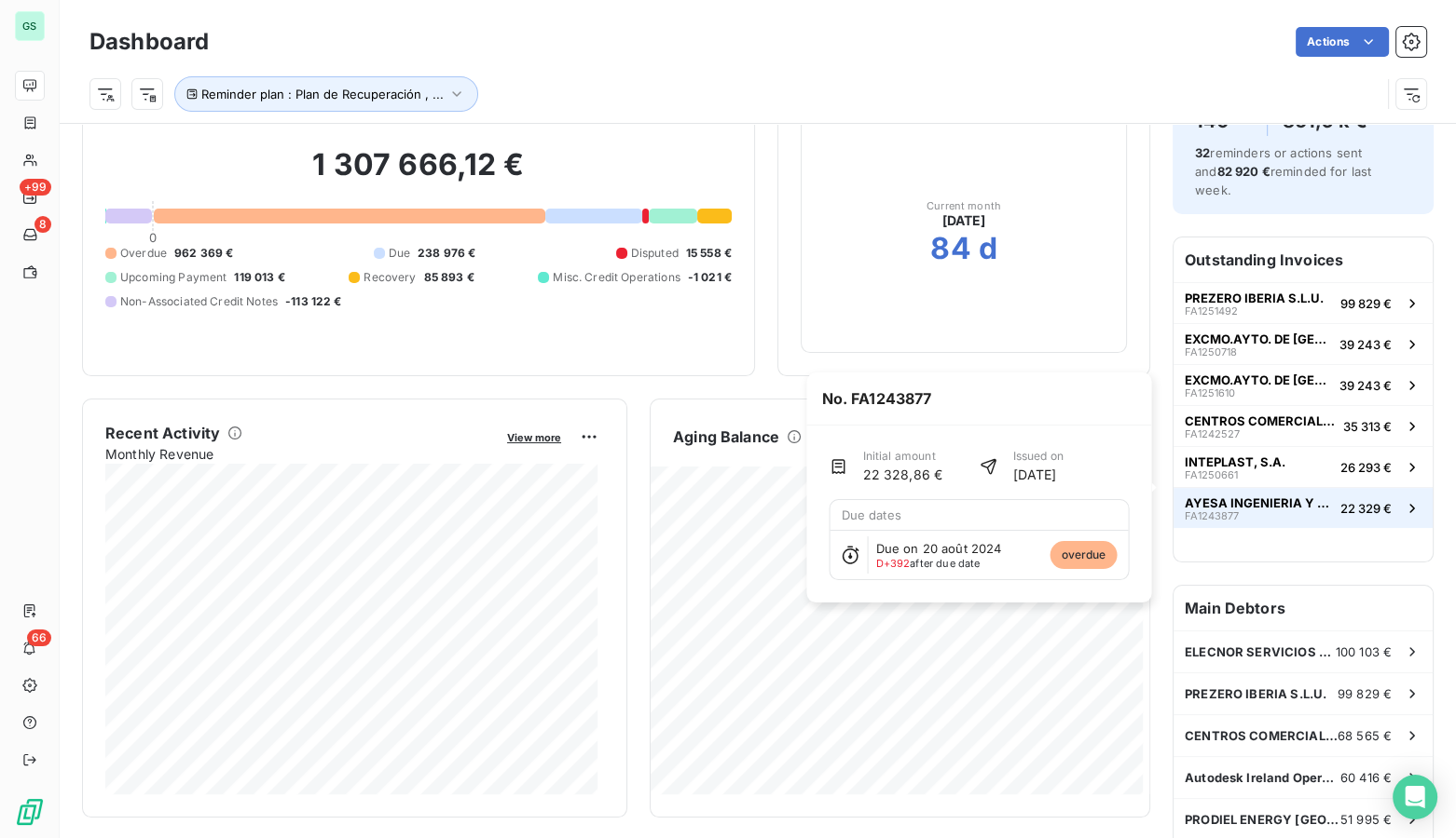
click at [1230, 495] on span "AYESA INGENIERIA Y ARQUITECTURA S.A." at bounding box center [1258, 503] width 148 height 15
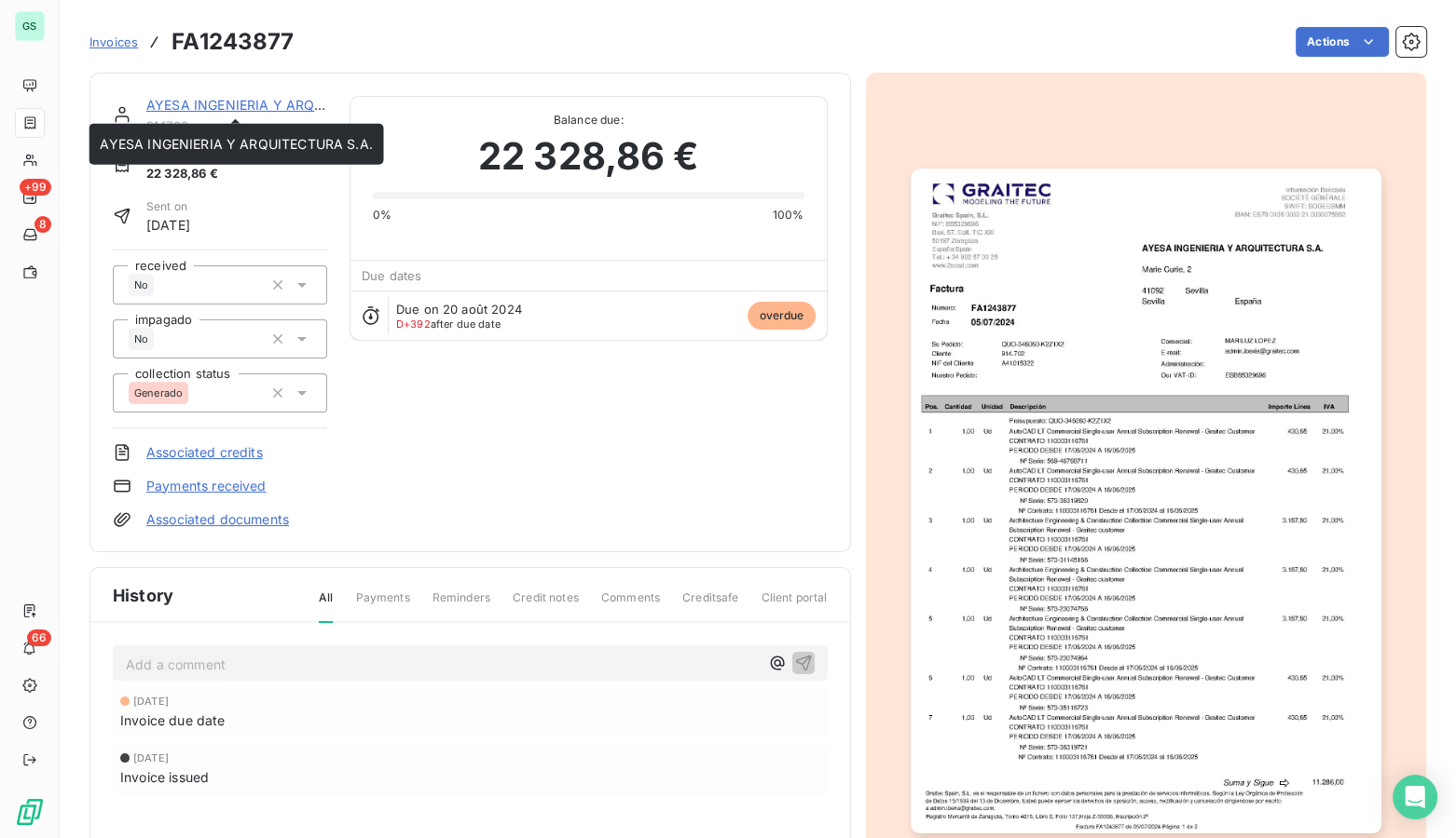
click at [199, 105] on link "AYESA INGENIERIA Y ARQUITECTURA S.A." at bounding box center [281, 104] width 272 height 16
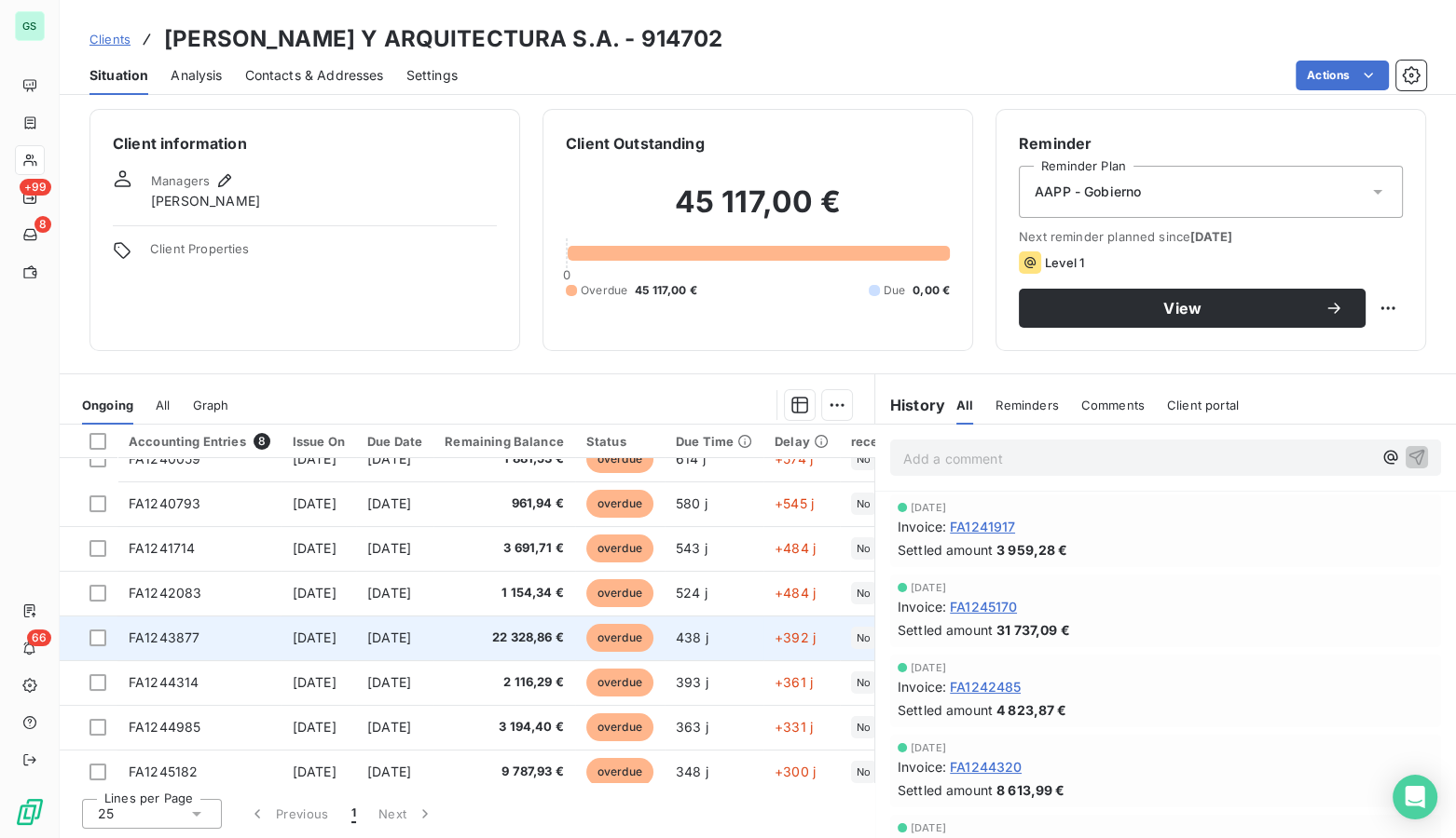
scroll to position [38, 0]
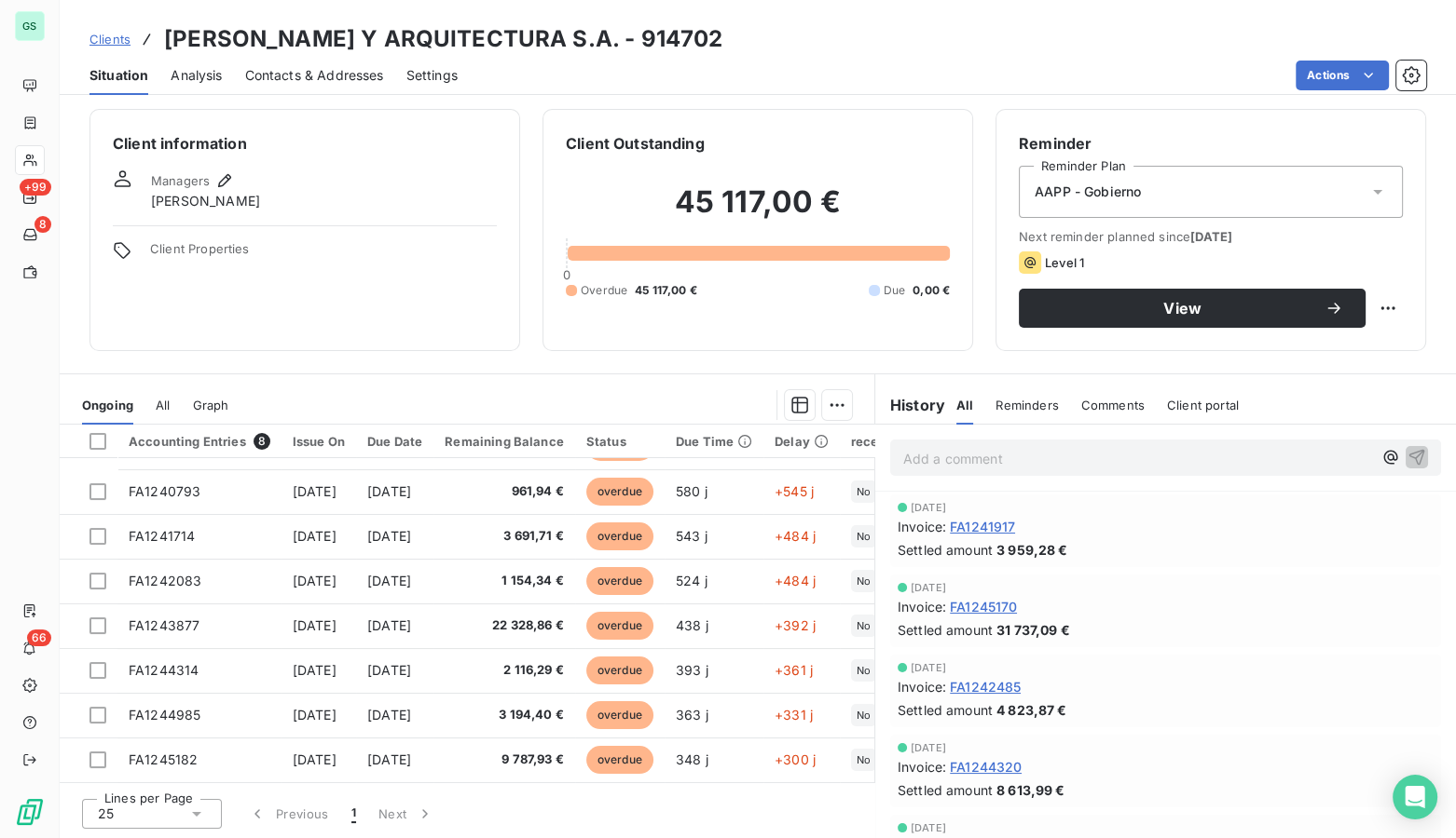
click at [111, 31] on span "Clients" at bounding box center [109, 39] width 41 height 15
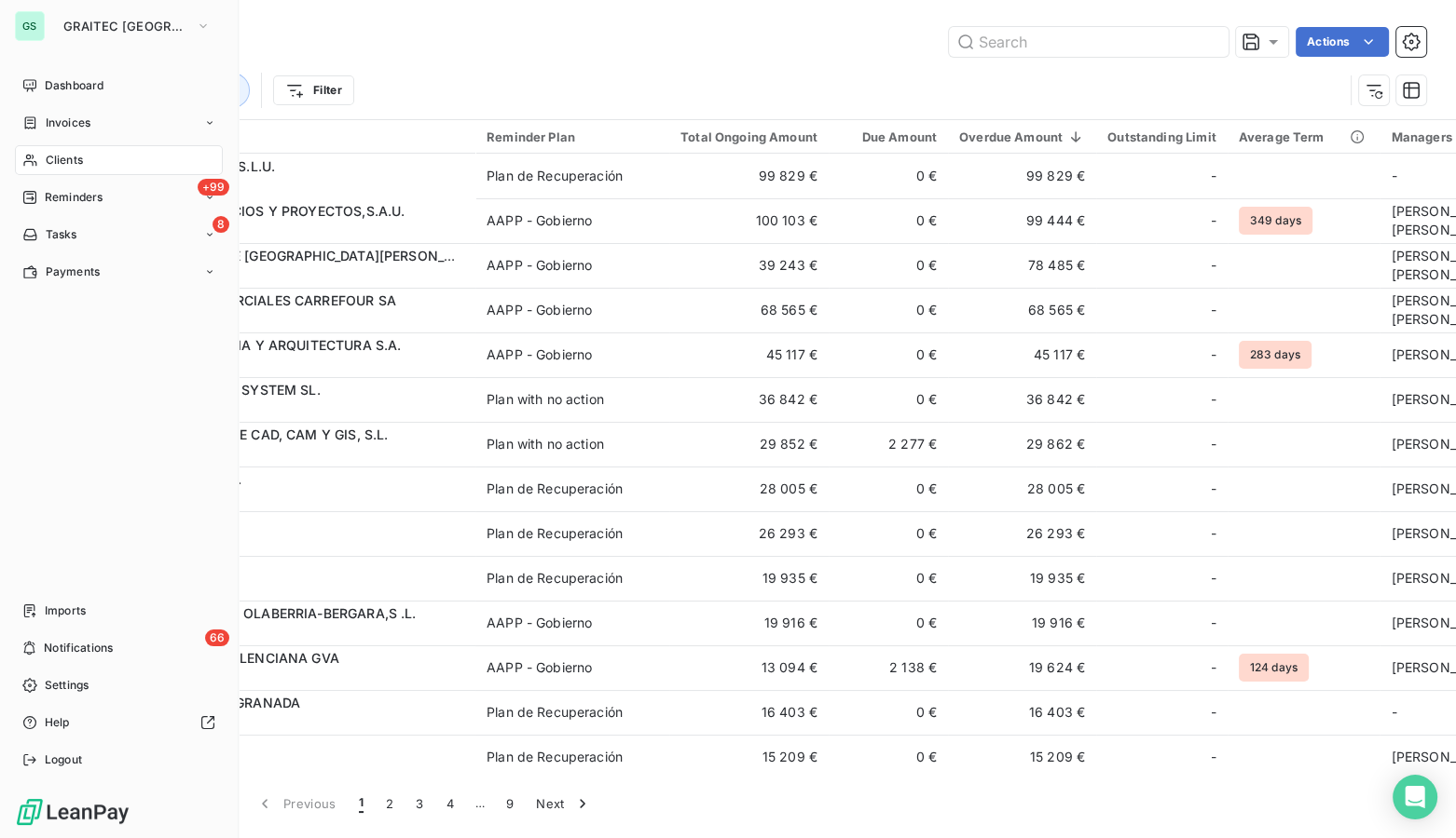
click at [56, 158] on span "Clients" at bounding box center [63, 160] width 37 height 17
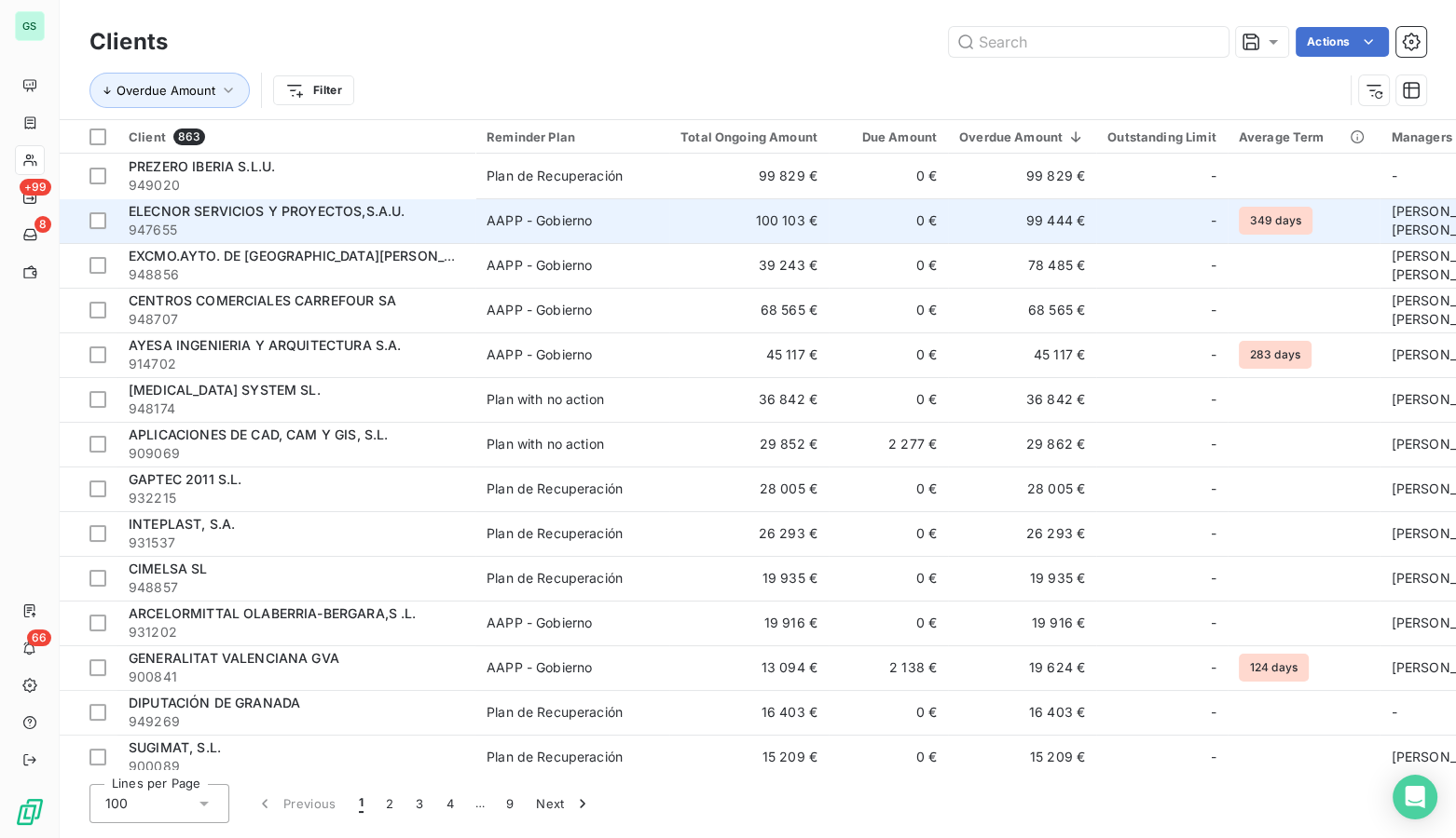
click at [333, 209] on span "ELECNOR SERVICIOS Y PROYECTOS,S.A.U." at bounding box center [266, 210] width 276 height 16
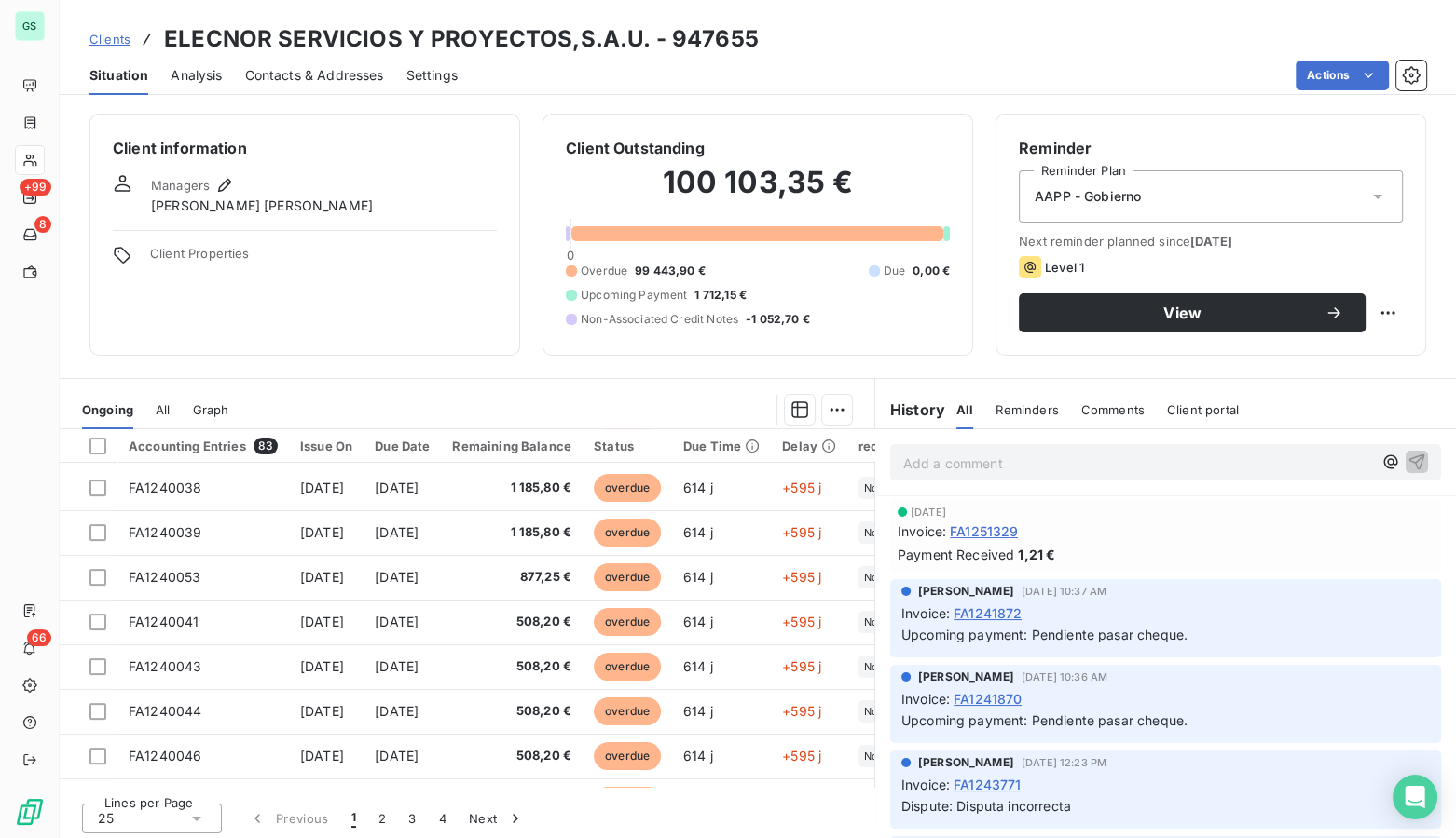
scroll to position [799, 0]
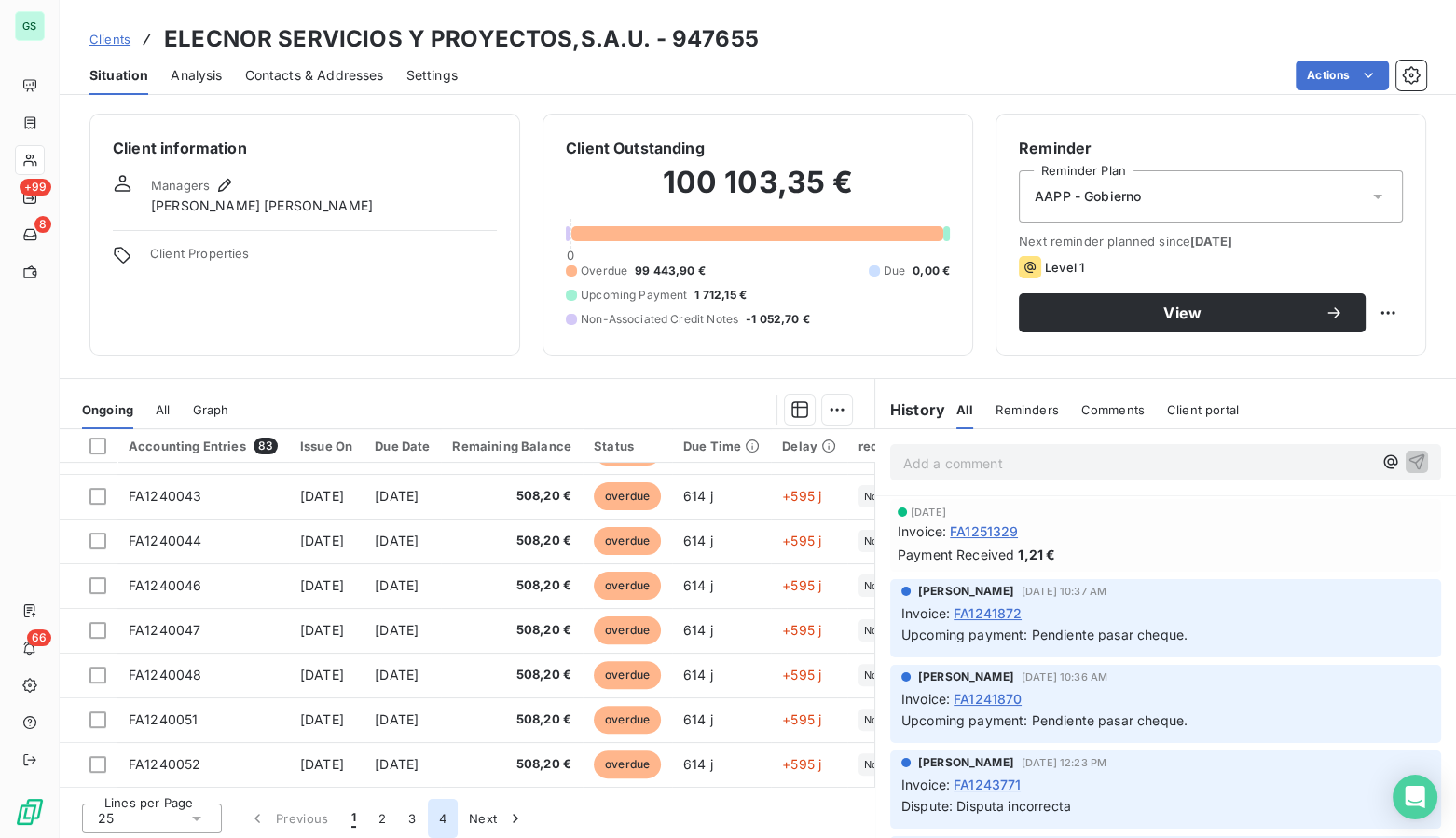
click at [433, 816] on button "4" at bounding box center [442, 818] width 29 height 39
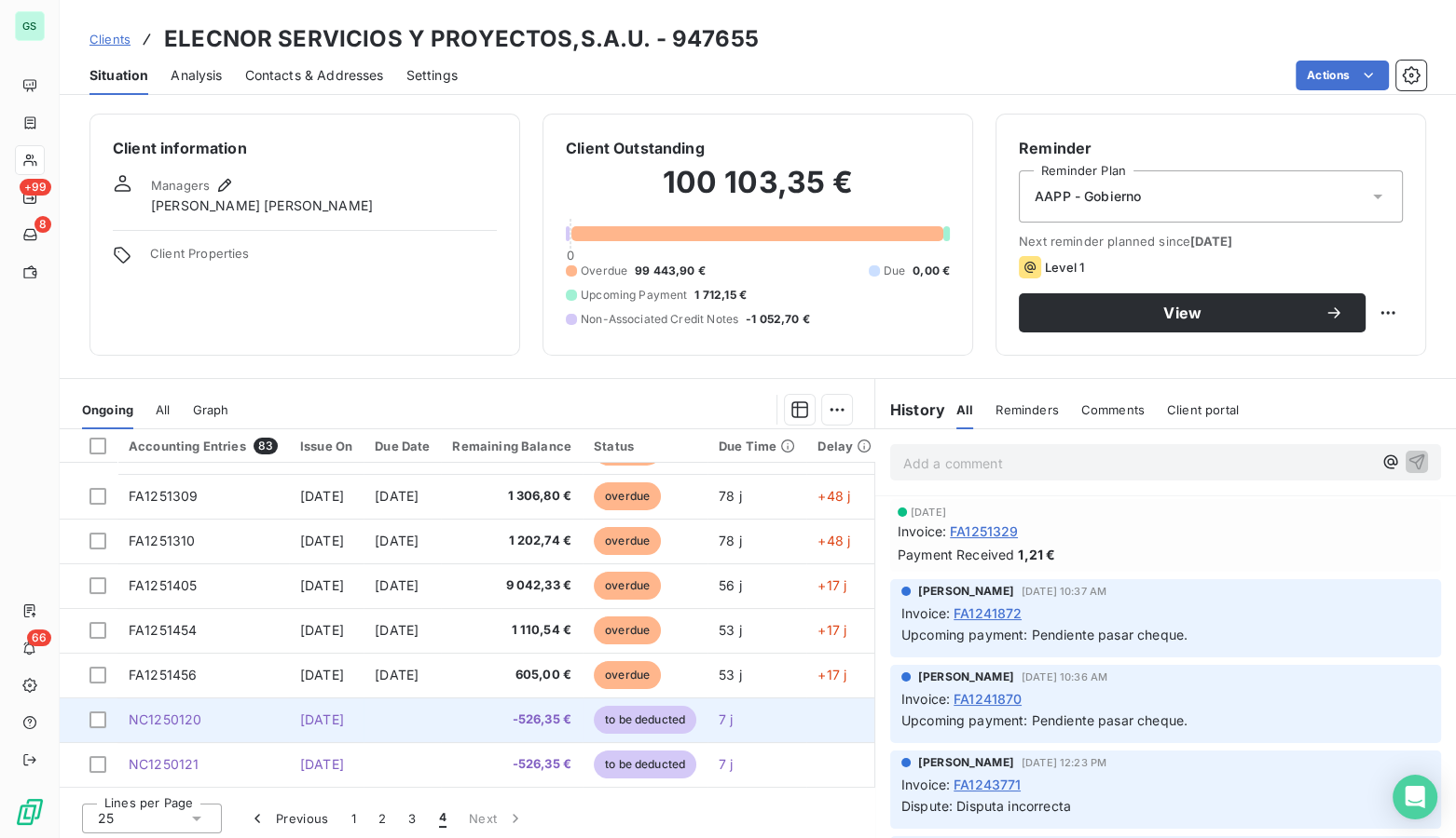
scroll to position [0, 0]
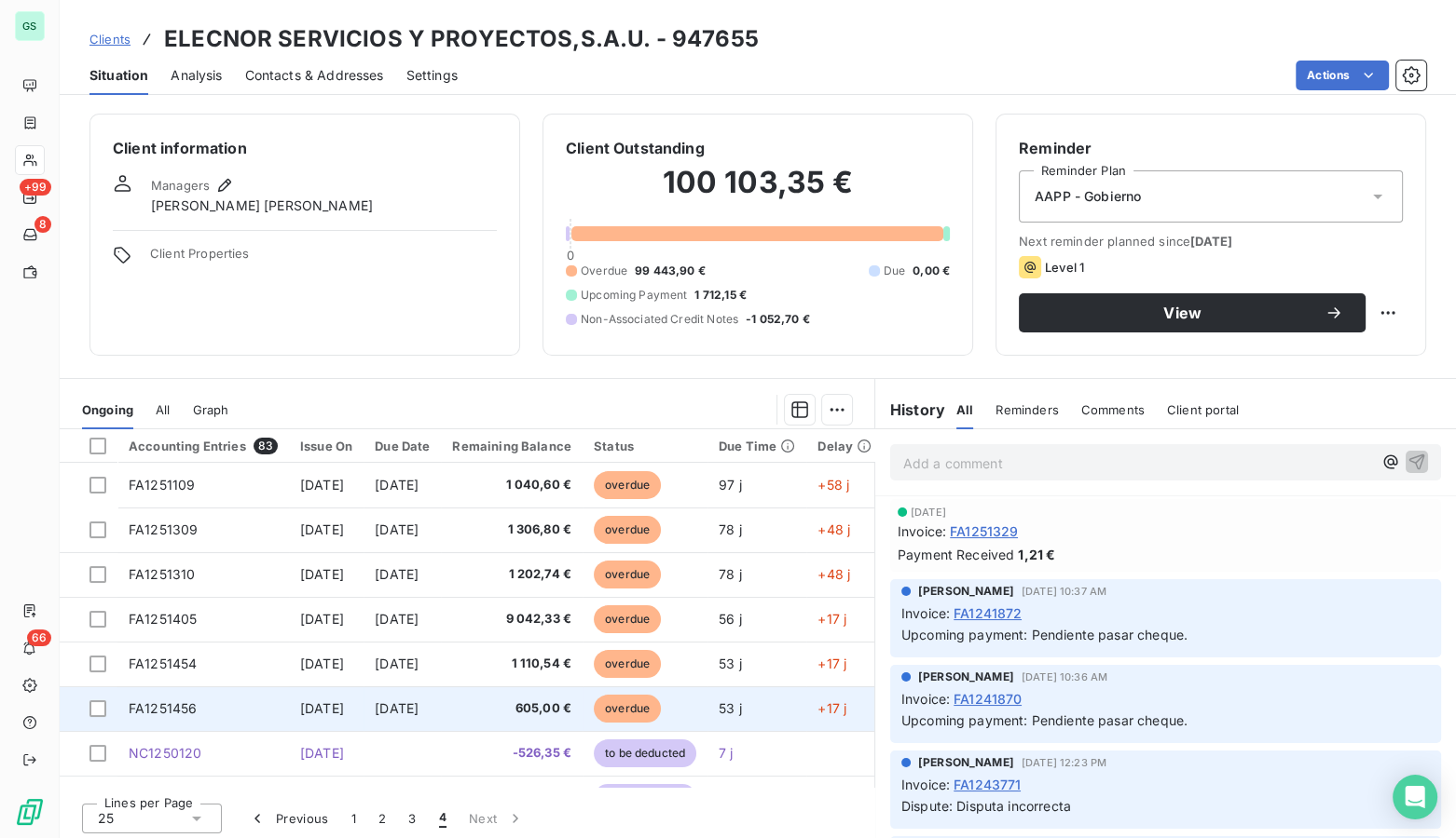
click at [314, 708] on span "[DATE]" at bounding box center [322, 708] width 44 height 16
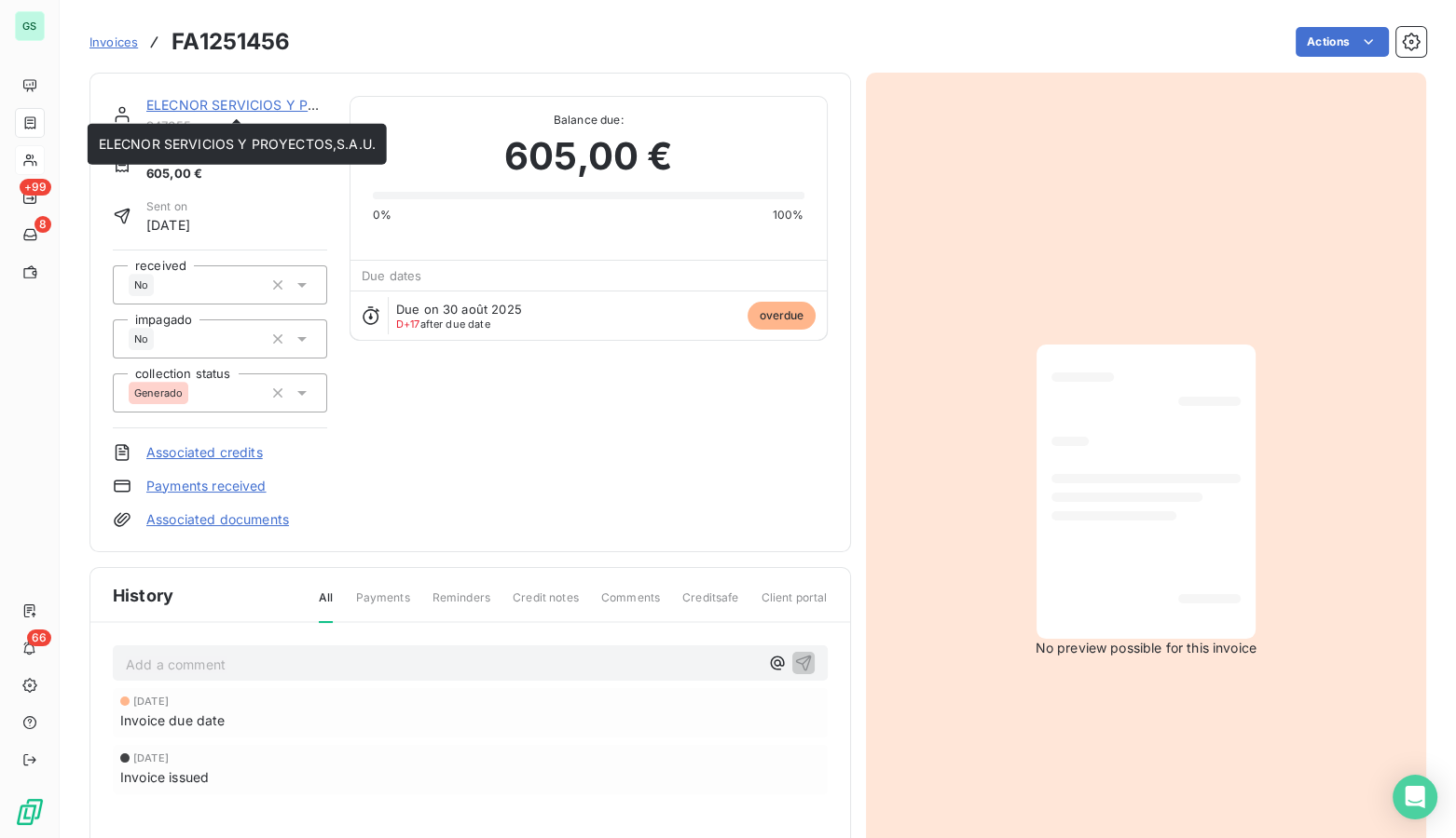
click at [226, 111] on link "ELECNOR SERVICIOS Y PROYECTOS,S.A.U." at bounding box center [284, 104] width 277 height 16
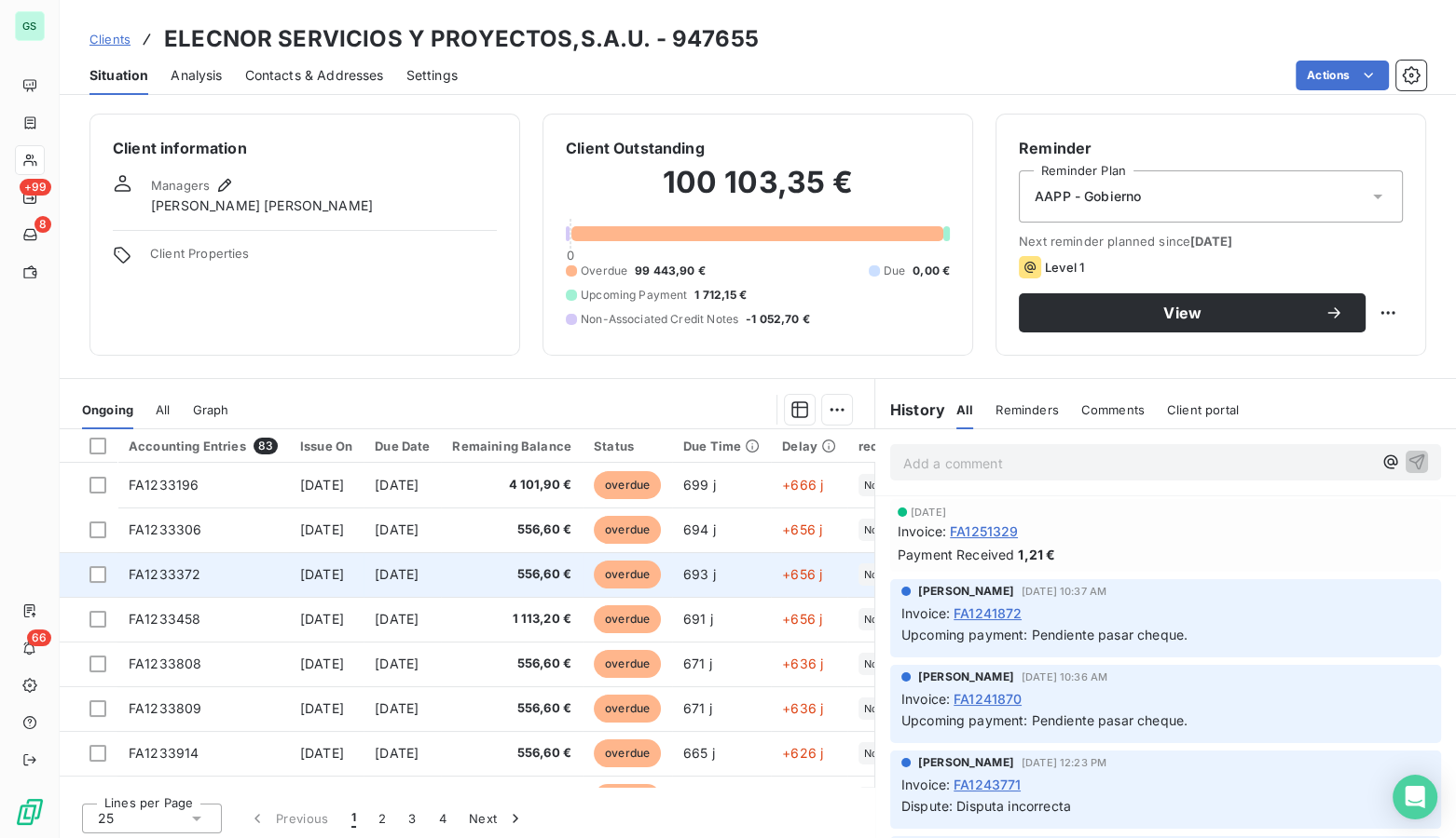
click at [289, 567] on td "[DATE]" at bounding box center [326, 574] width 75 height 45
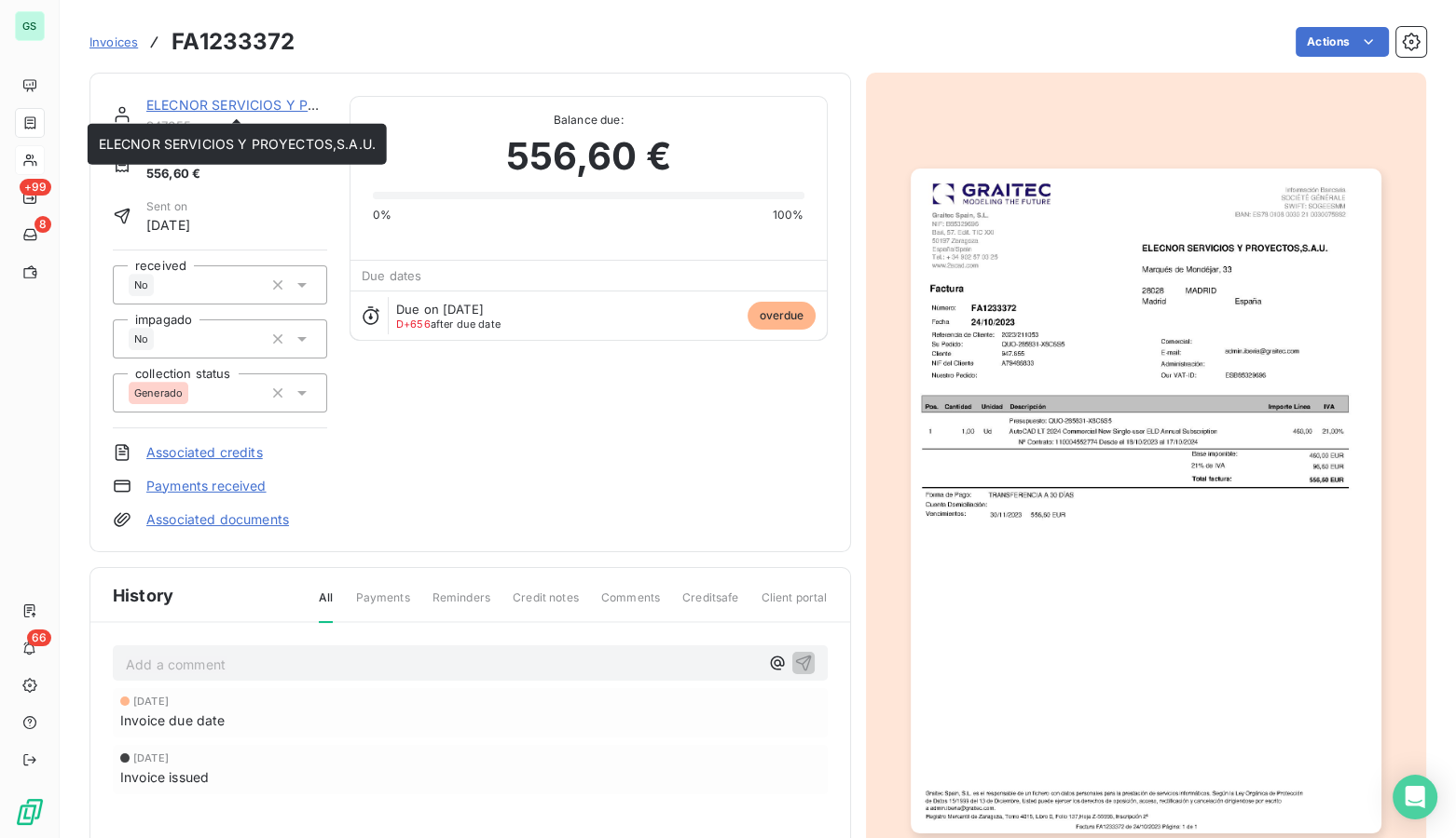
click at [177, 102] on link "ELECNOR SERVICIOS Y PROYECTOS,S.A.U." at bounding box center [284, 104] width 277 height 16
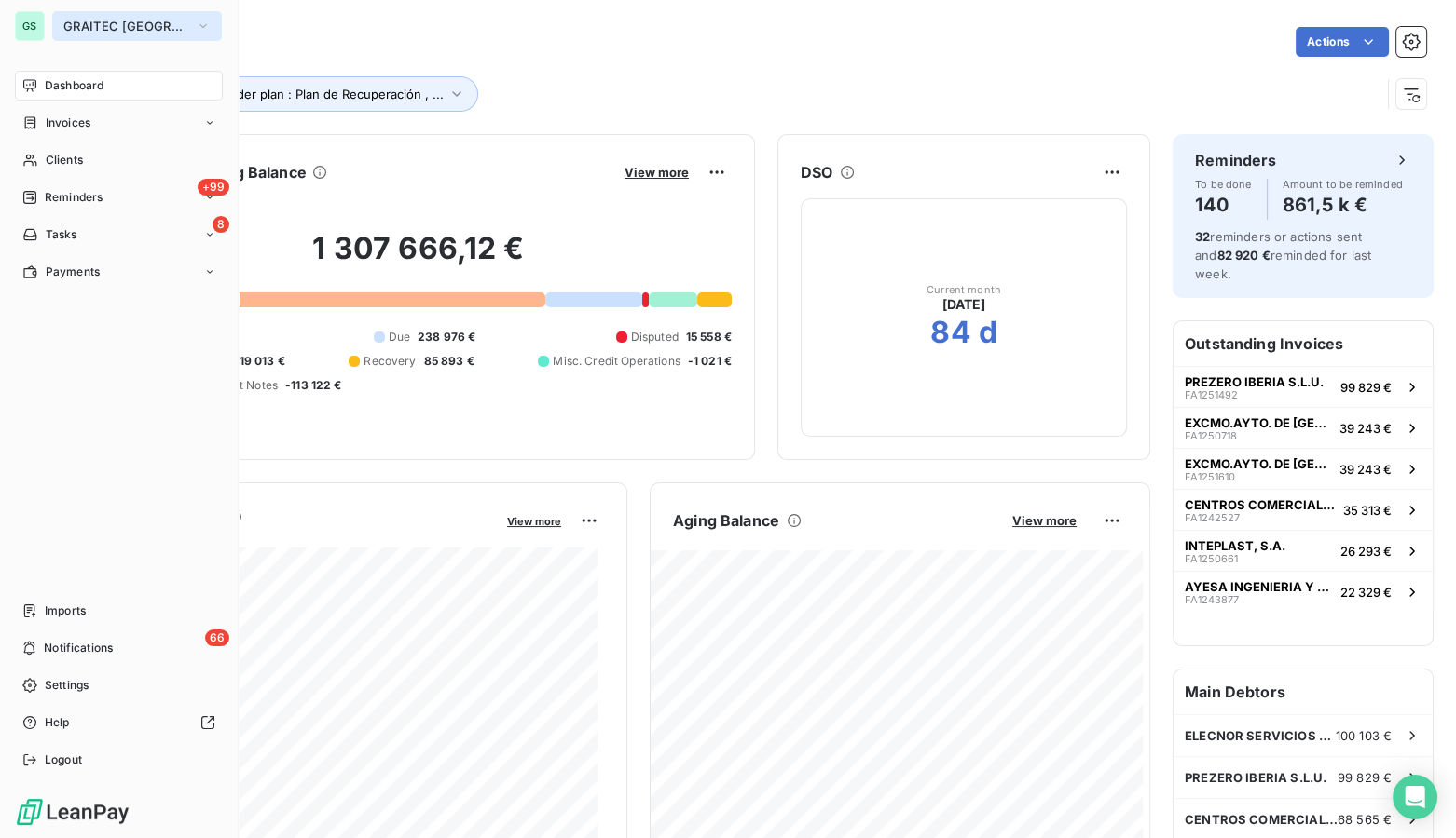
drag, startPoint x: 45, startPoint y: 19, endPoint x: 94, endPoint y: 19, distance: 49.0
click at [94, 19] on span "GRAITEC [GEOGRAPHIC_DATA]" at bounding box center [126, 27] width 125 height 15
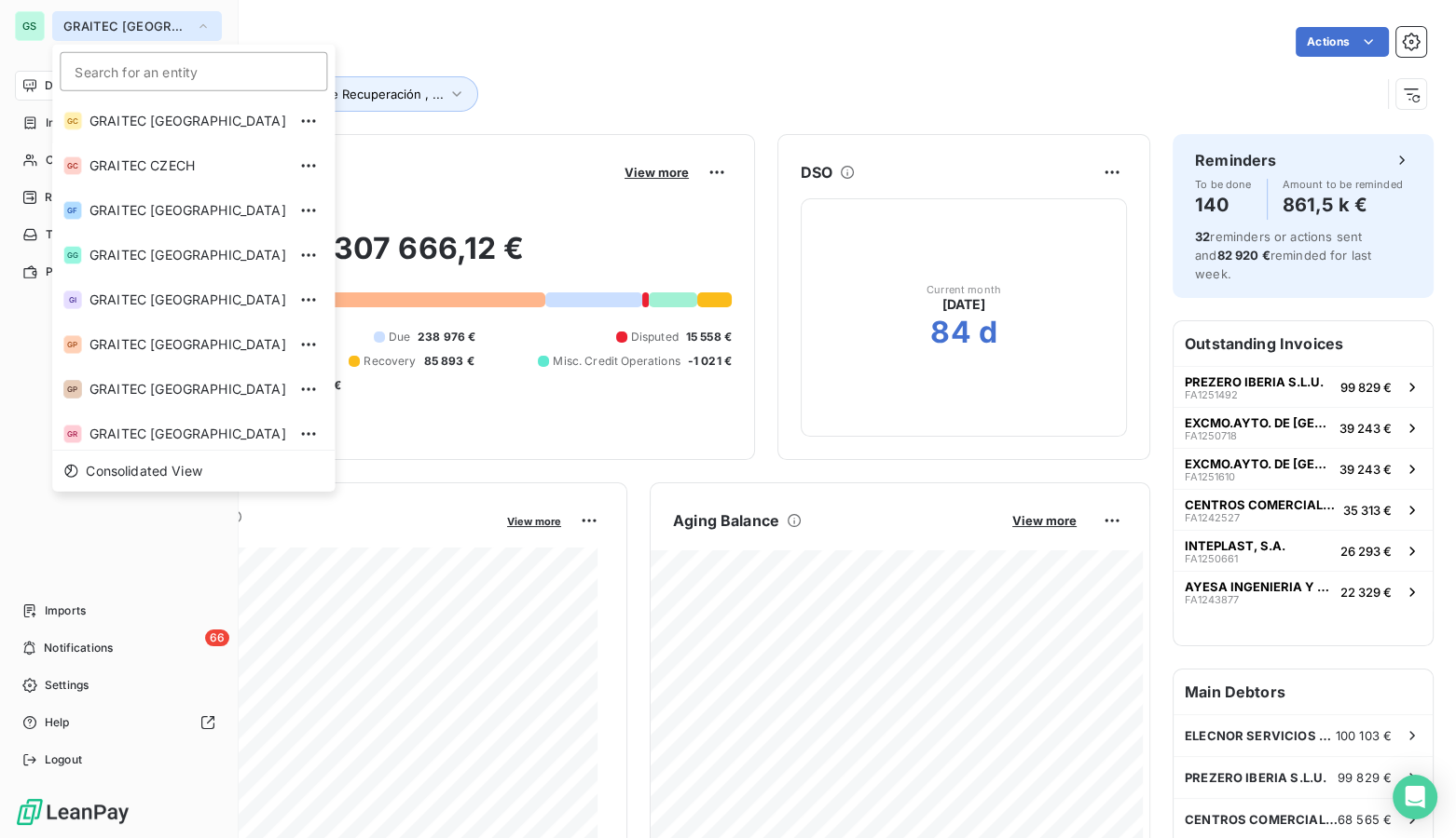
scroll to position [95, 0]
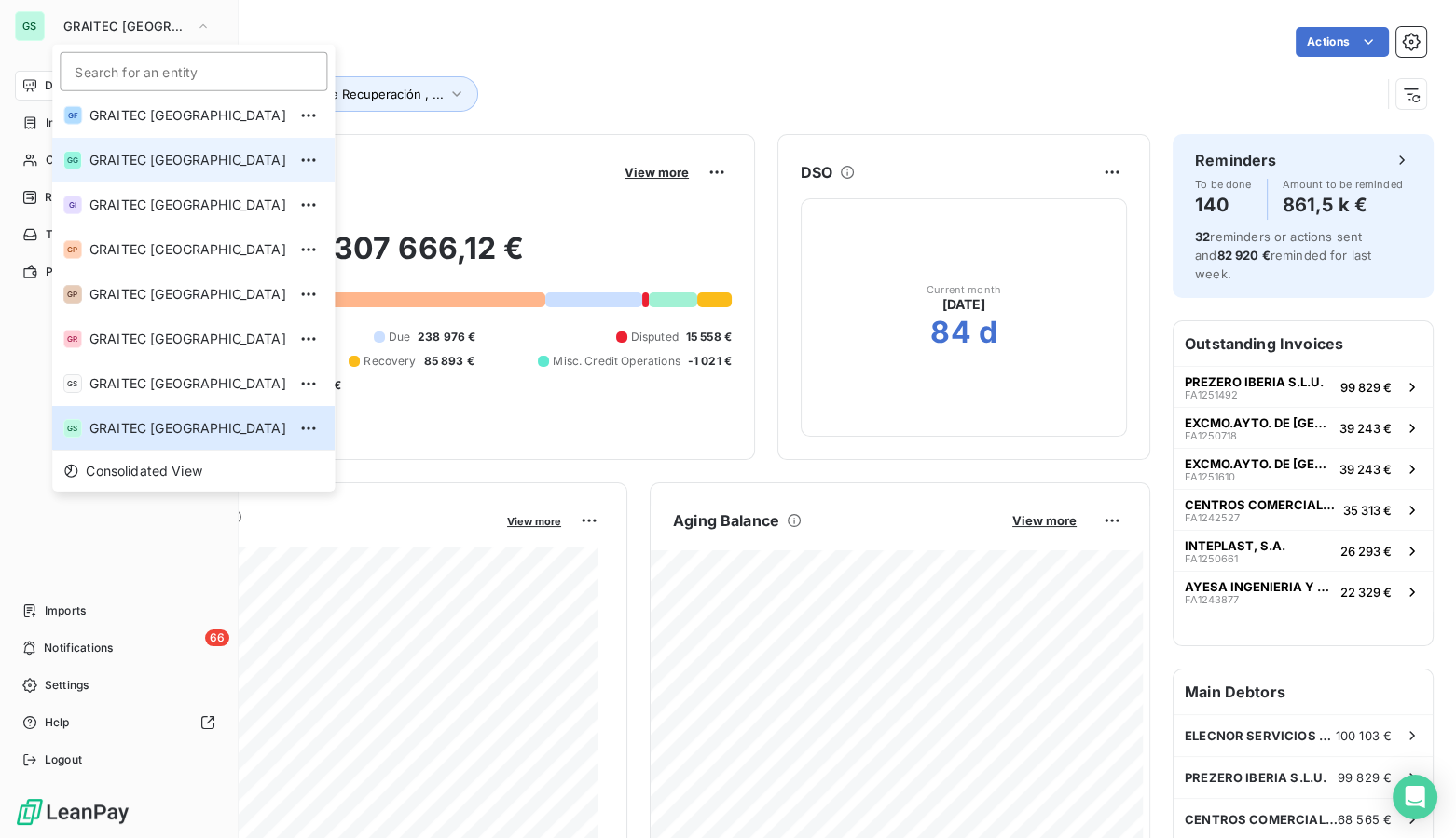
click at [197, 168] on li "GG GRAITEC [GEOGRAPHIC_DATA]" at bounding box center [193, 160] width 282 height 45
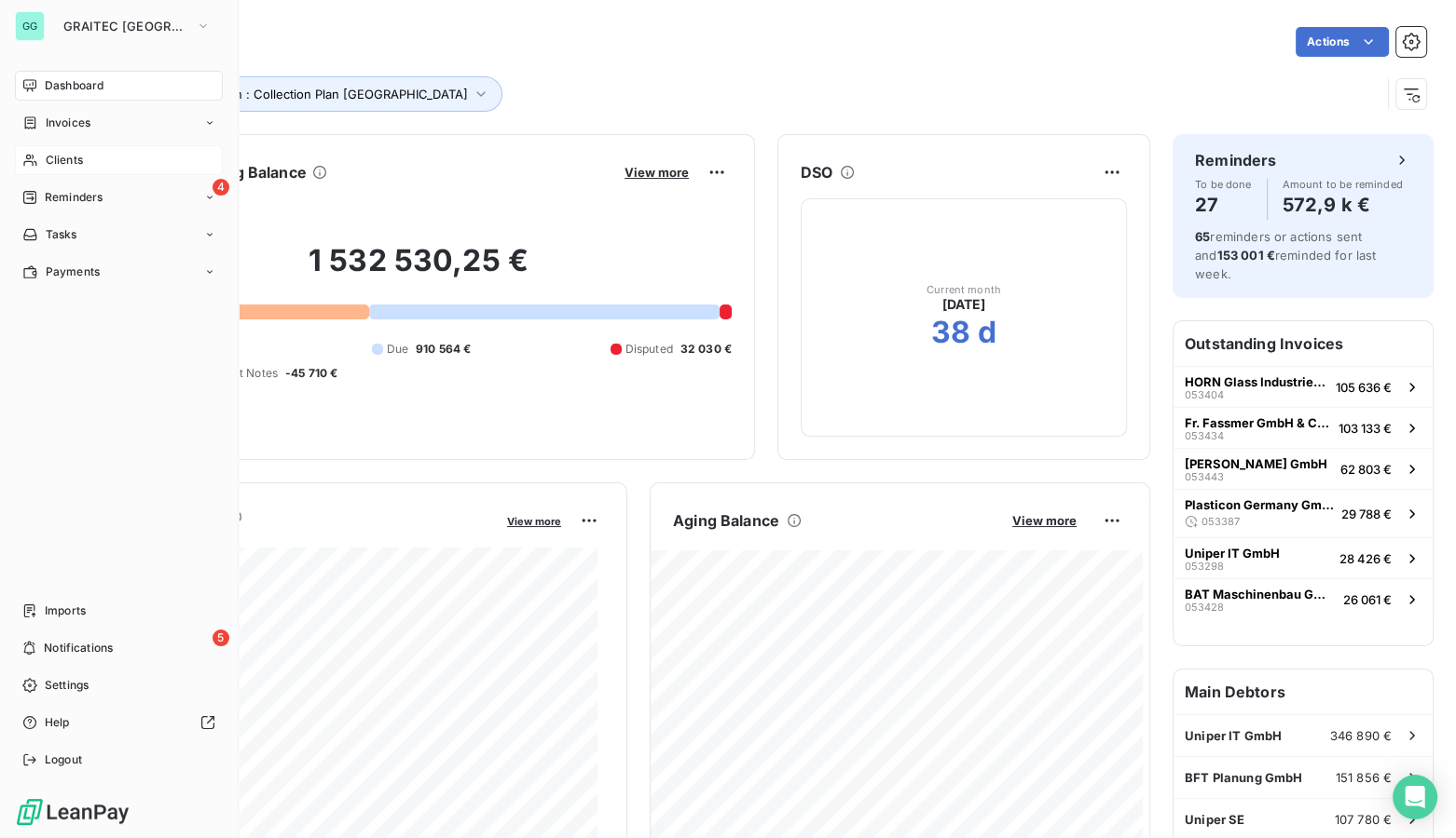
click at [58, 158] on span "Clients" at bounding box center [63, 160] width 37 height 17
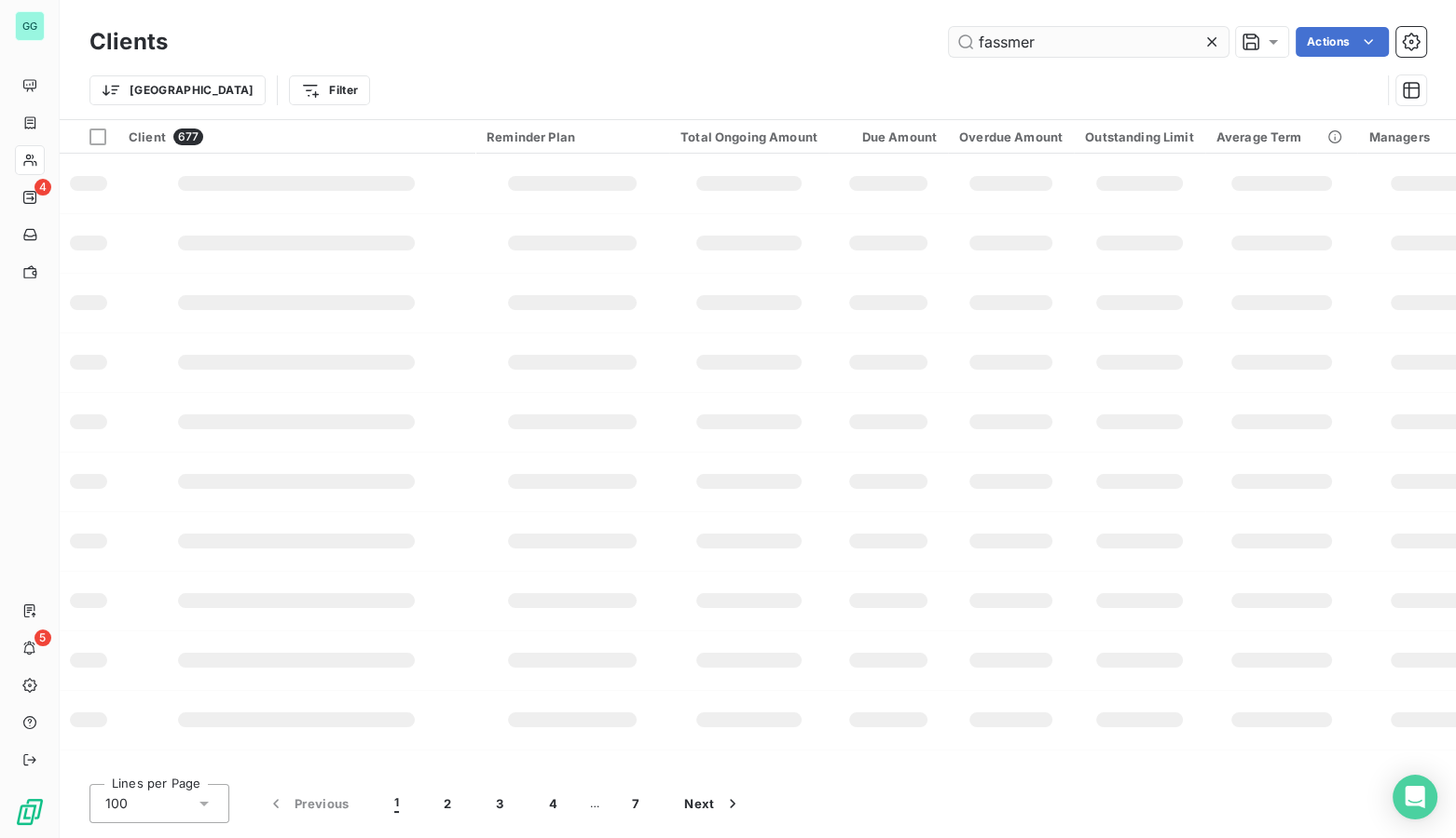
type input "fassmer"
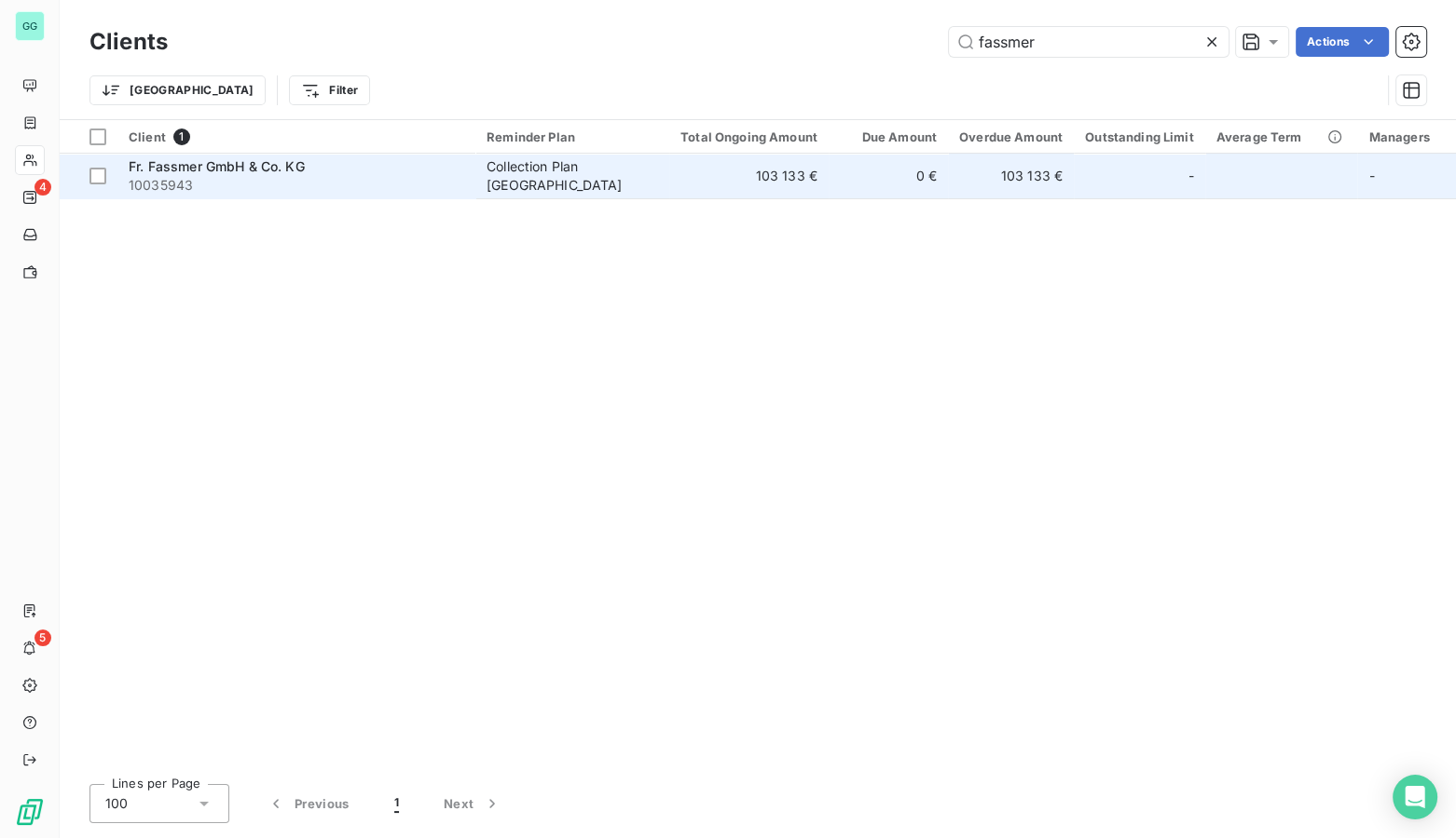
click at [445, 172] on div "Fr. Fassmer GmbH & Co. KG" at bounding box center [297, 167] width 335 height 19
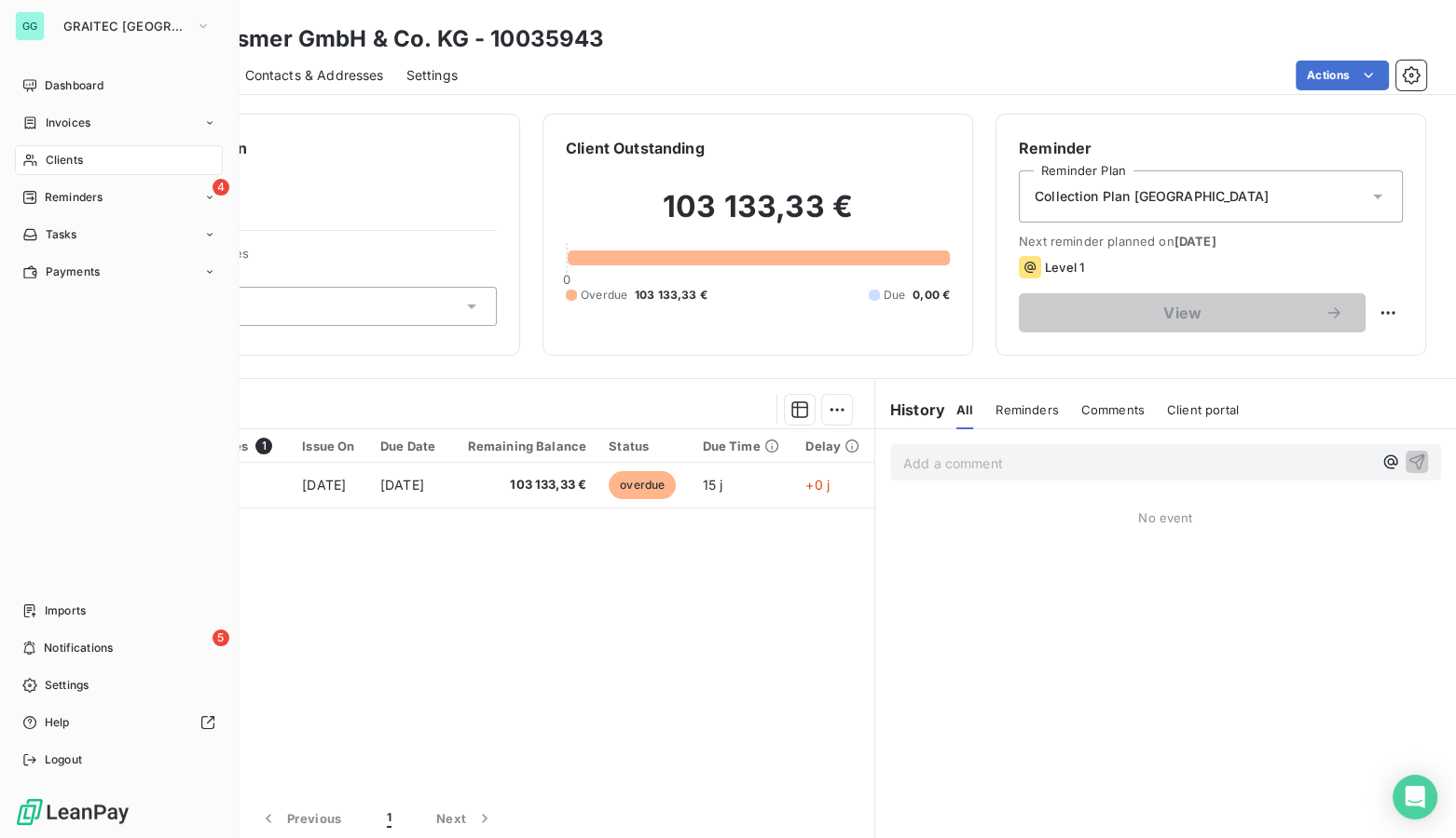
click at [65, 168] on span "Clients" at bounding box center [63, 160] width 37 height 17
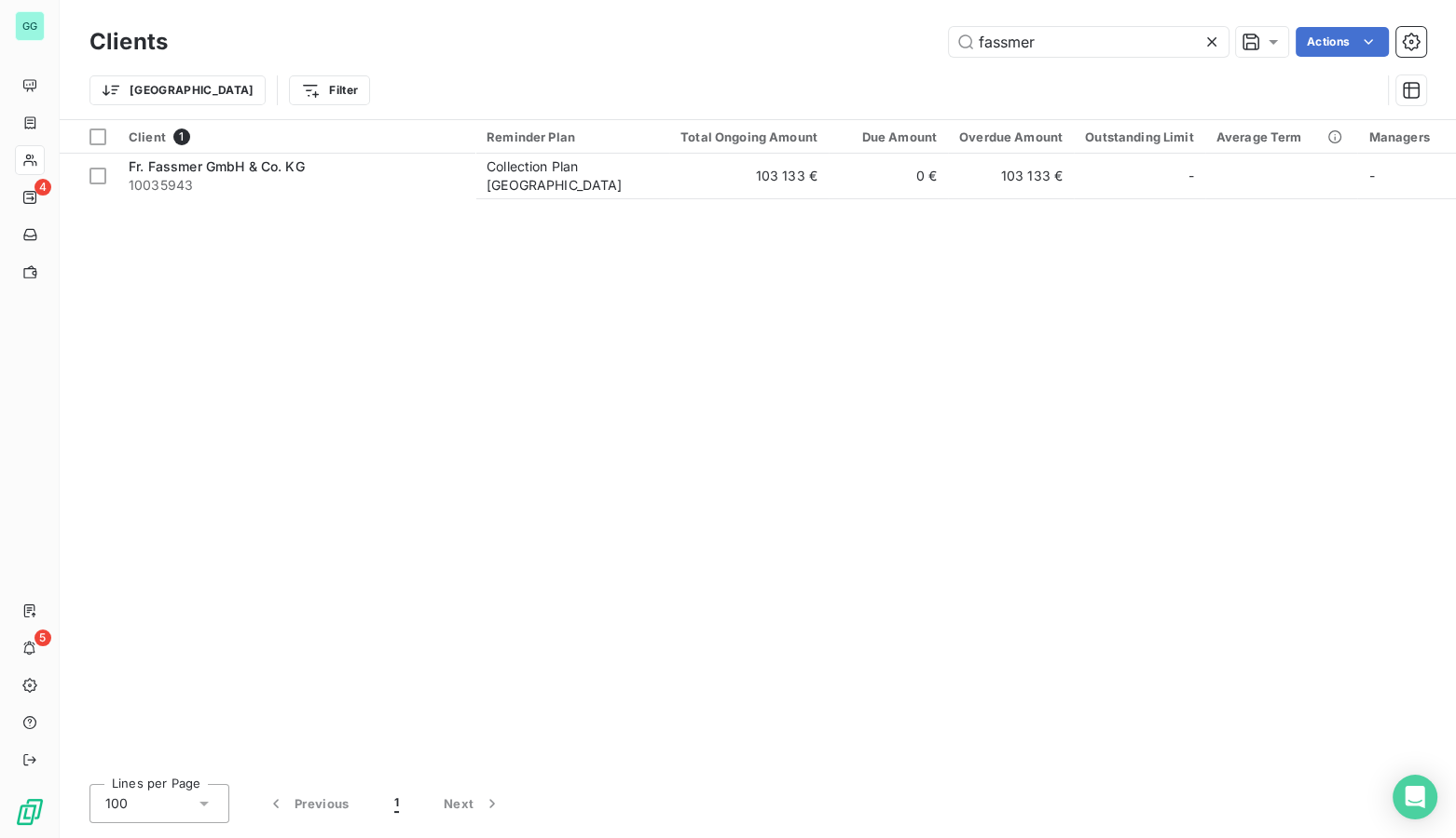
drag, startPoint x: 920, startPoint y: 49, endPoint x: 829, endPoint y: 51, distance: 91.0
click at [852, 51] on div "fassmer Actions" at bounding box center [808, 42] width 1235 height 29
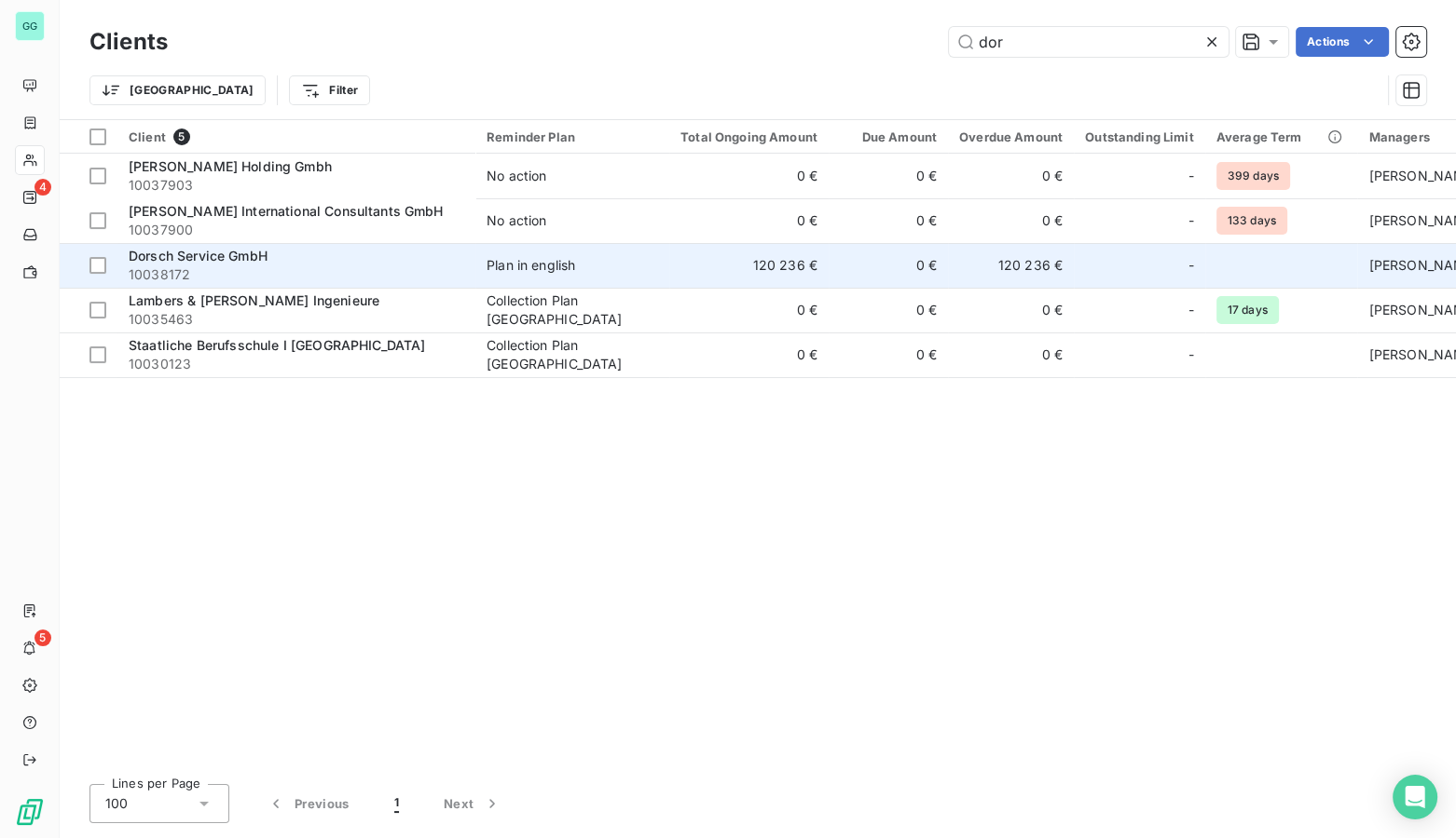
type input "dor"
click at [181, 248] on span "Dorsch Service GmbH" at bounding box center [198, 256] width 139 height 16
